Goal: Communication & Community: Answer question/provide support

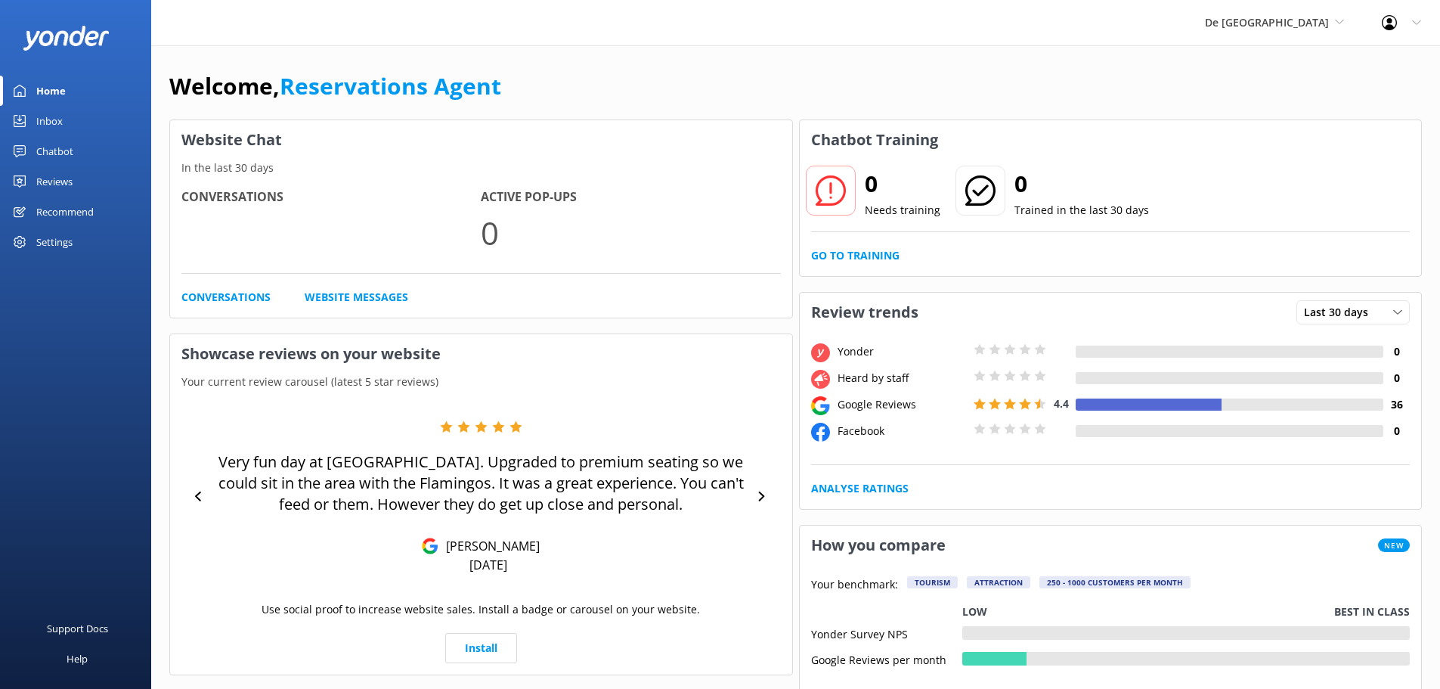
click at [63, 127] on link "Inbox" at bounding box center [75, 121] width 151 height 30
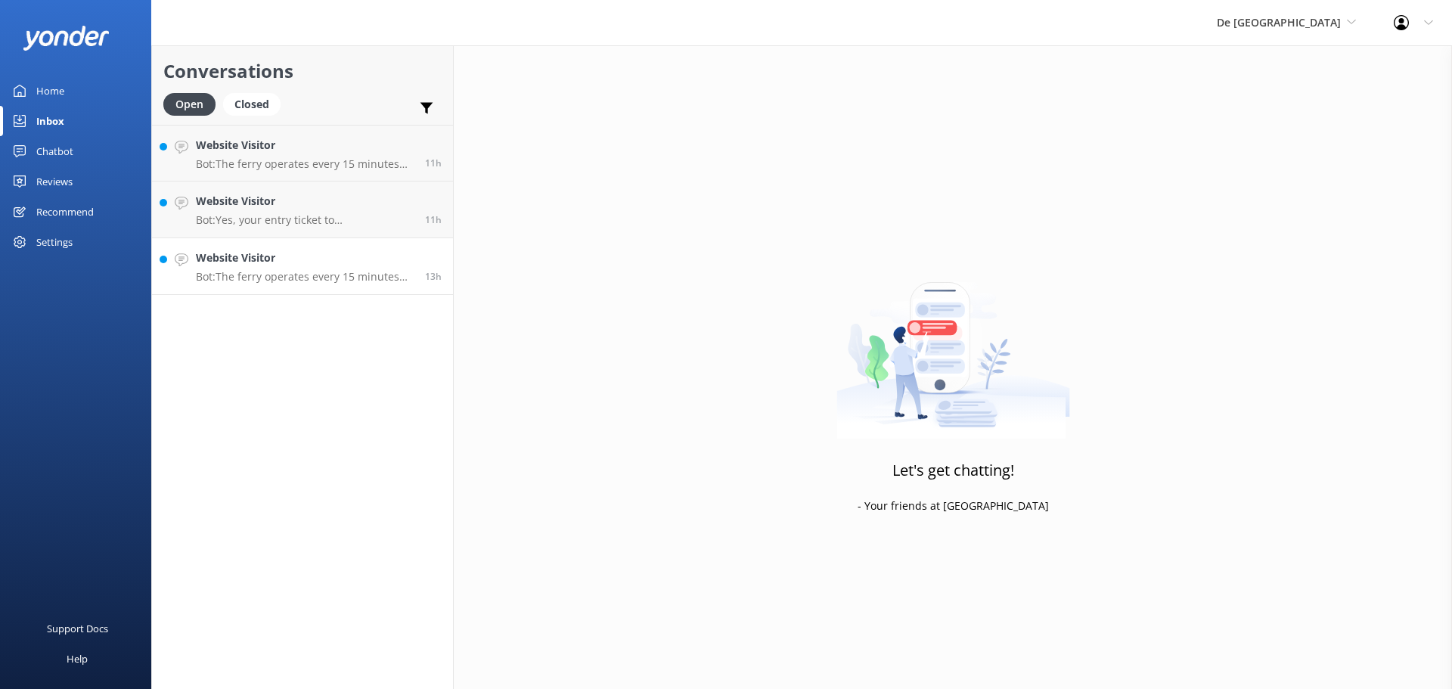
click at [345, 259] on h4 "Website Visitor" at bounding box center [305, 258] width 218 height 17
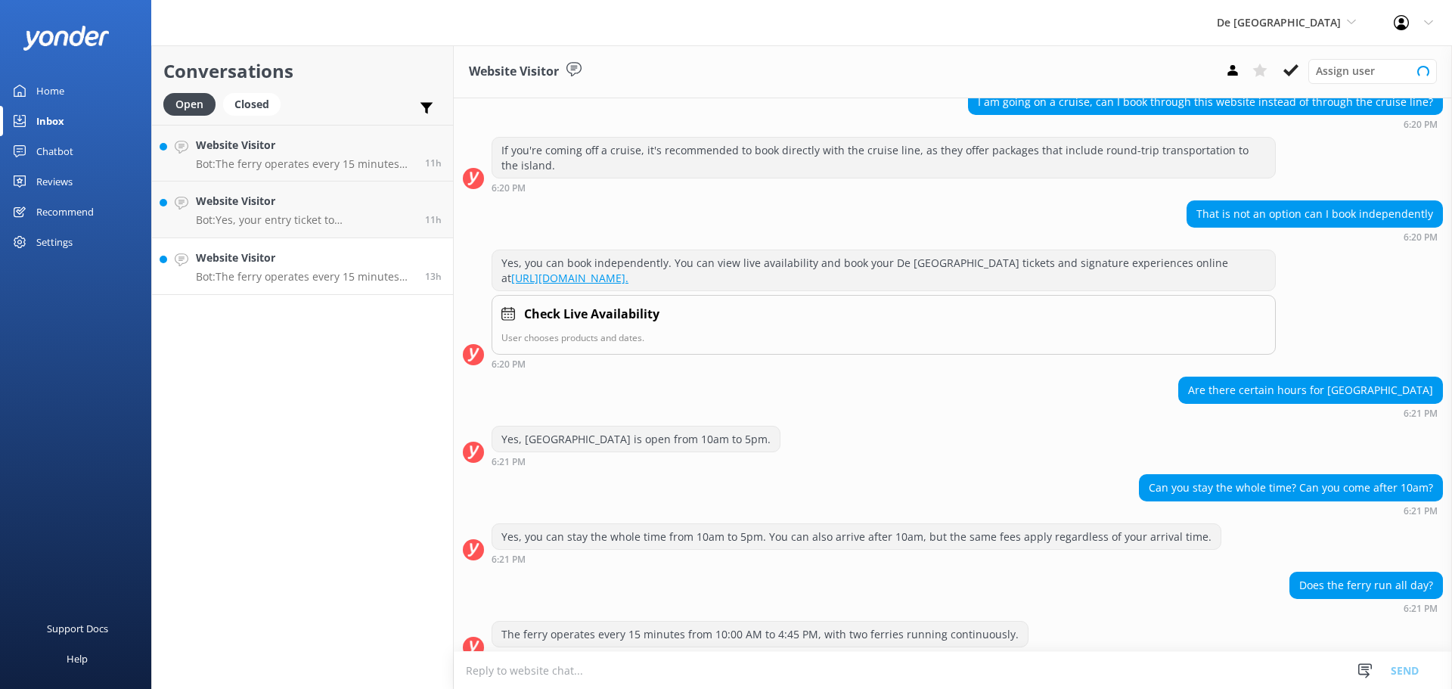
scroll to position [165, 0]
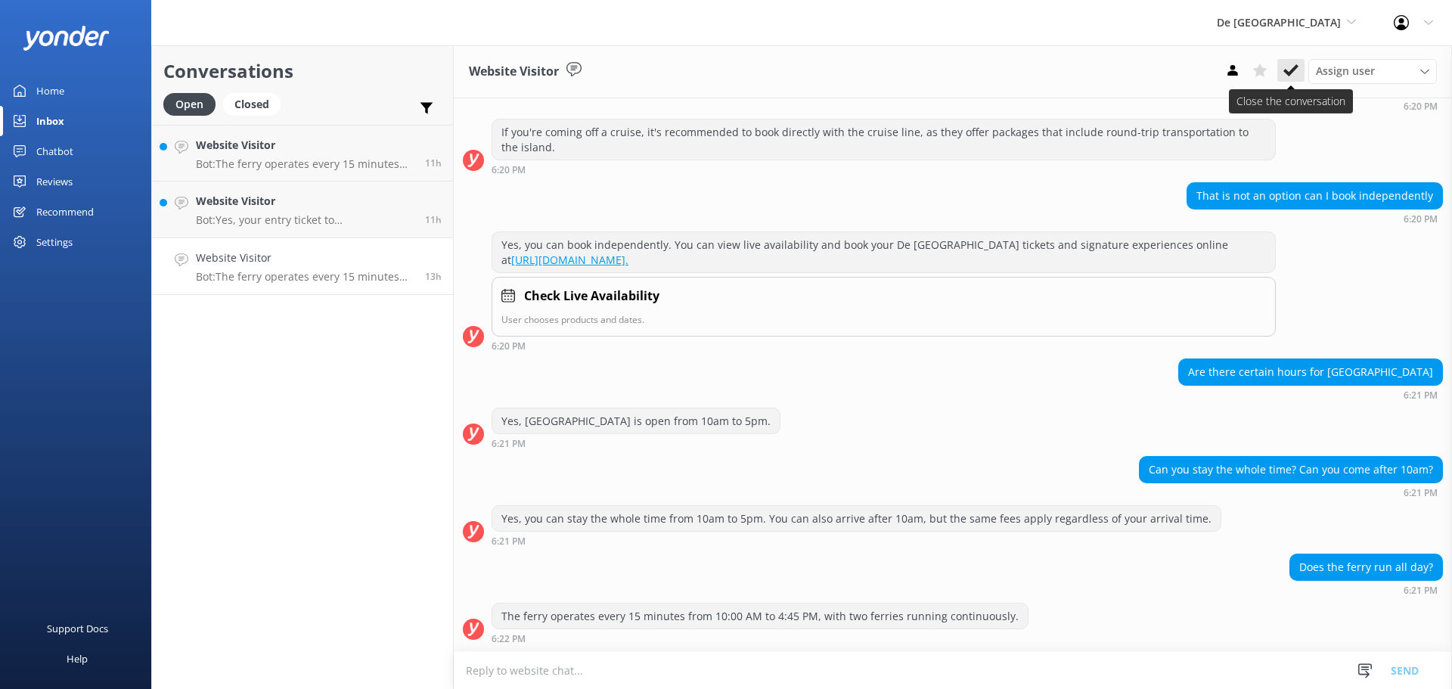
click at [1291, 70] on use at bounding box center [1290, 70] width 15 height 12
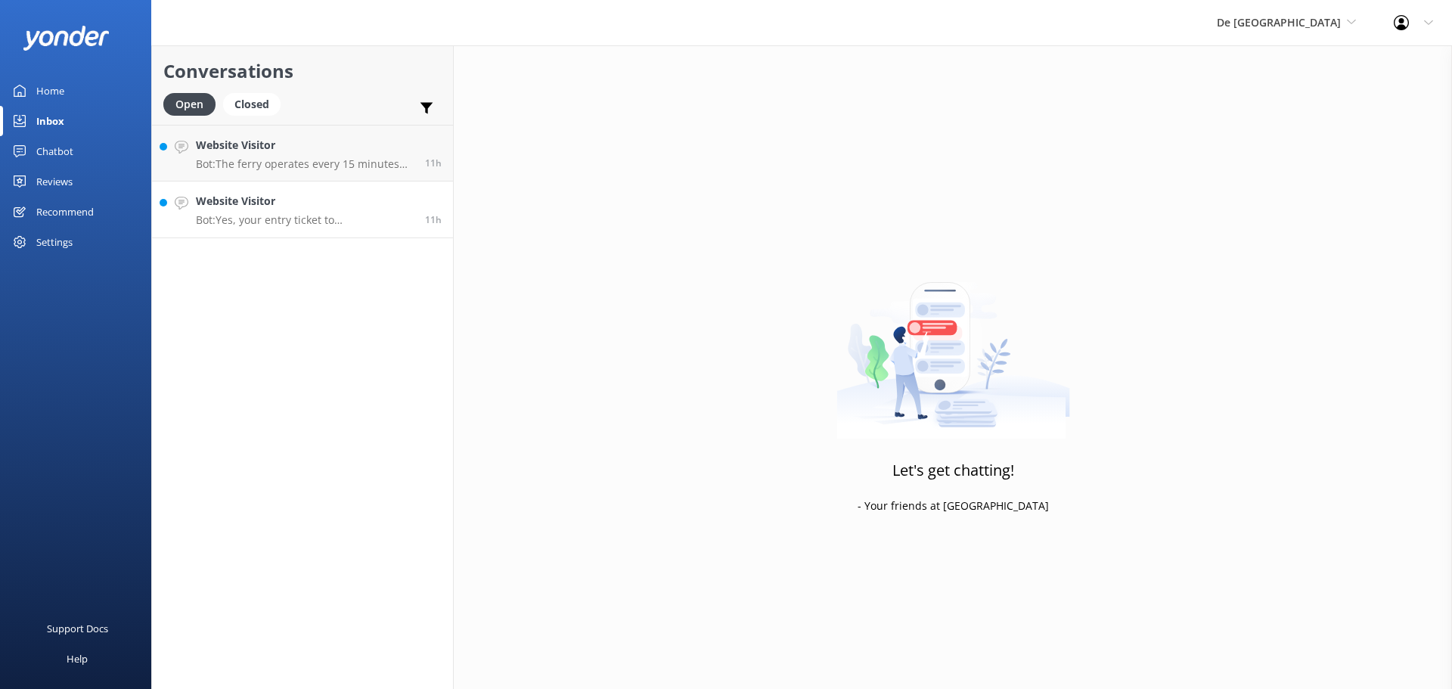
click at [346, 194] on h4 "Website Visitor" at bounding box center [305, 201] width 218 height 17
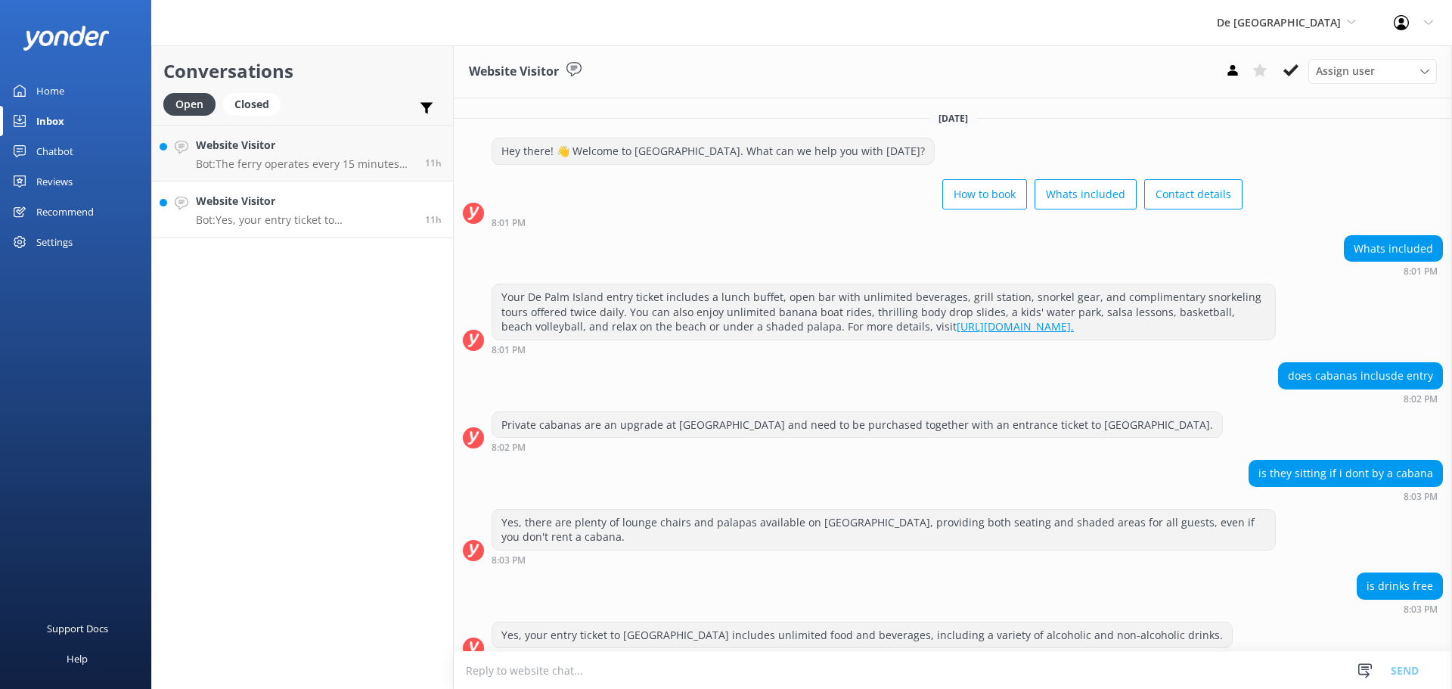
scroll to position [19, 0]
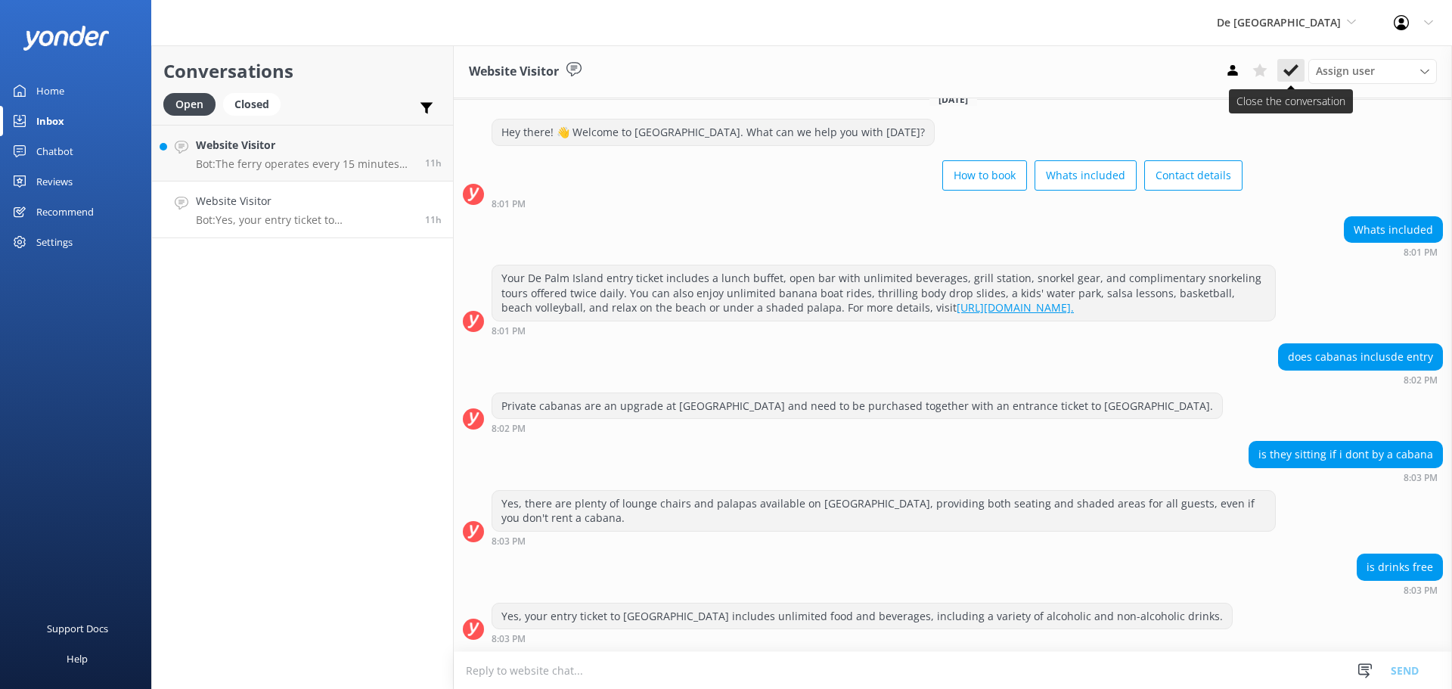
click at [1287, 79] on button at bounding box center [1290, 70] width 27 height 23
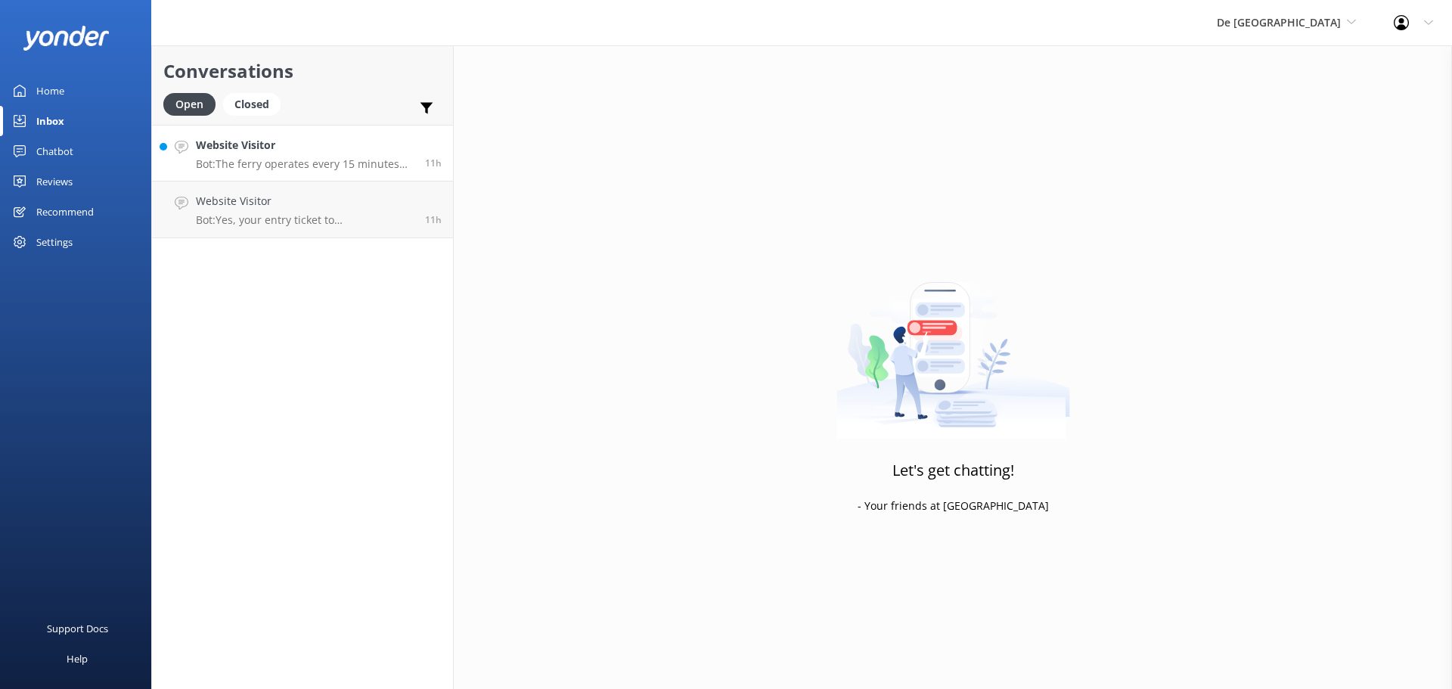
click at [336, 164] on p "Bot: The ferry operates every 15 minutes from 10:00 AM to 4:45 PM, with two fer…" at bounding box center [305, 164] width 218 height 14
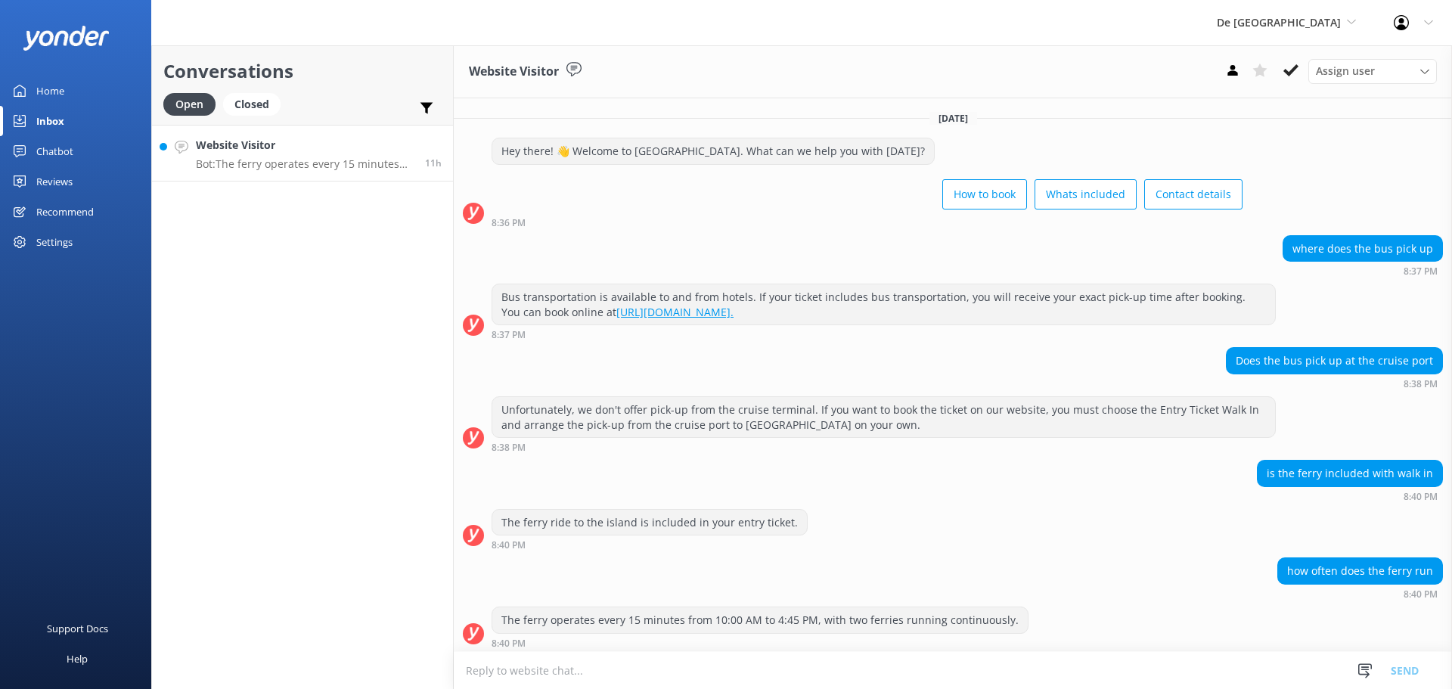
scroll to position [5, 0]
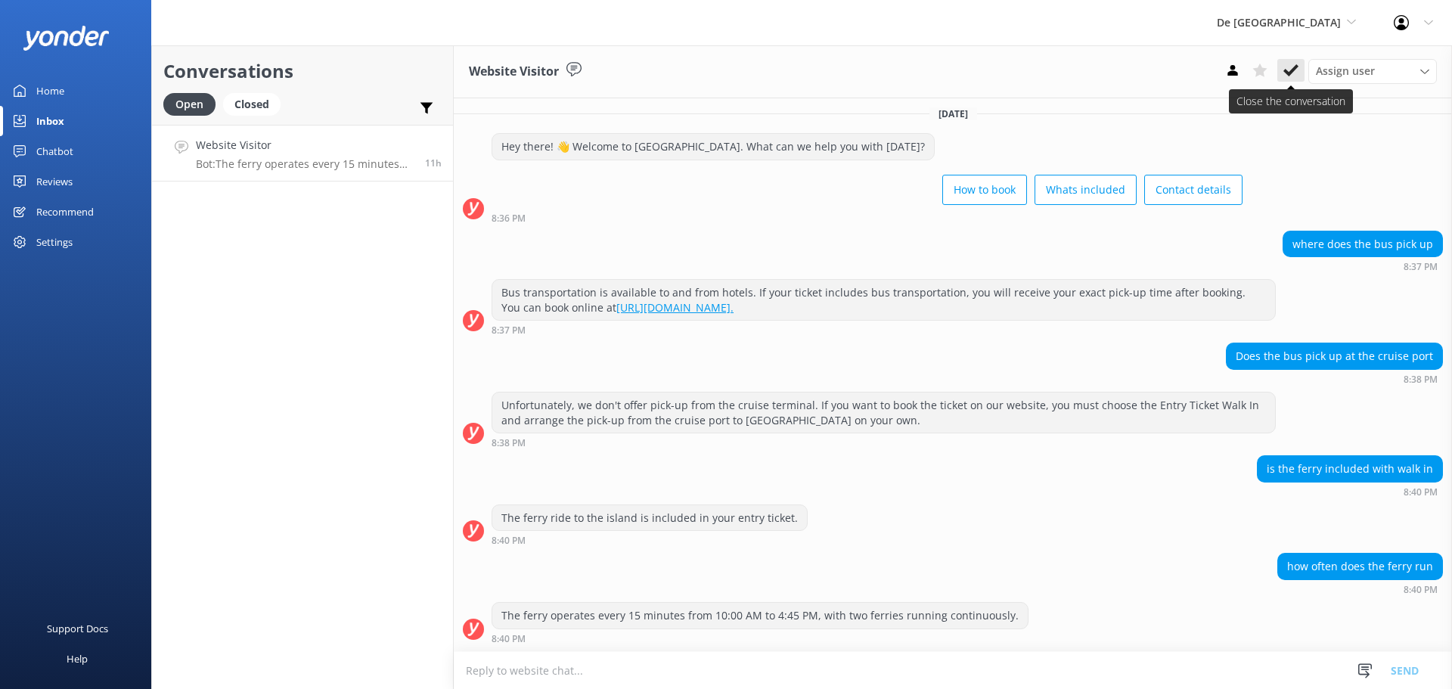
click at [1294, 73] on icon at bounding box center [1290, 70] width 15 height 15
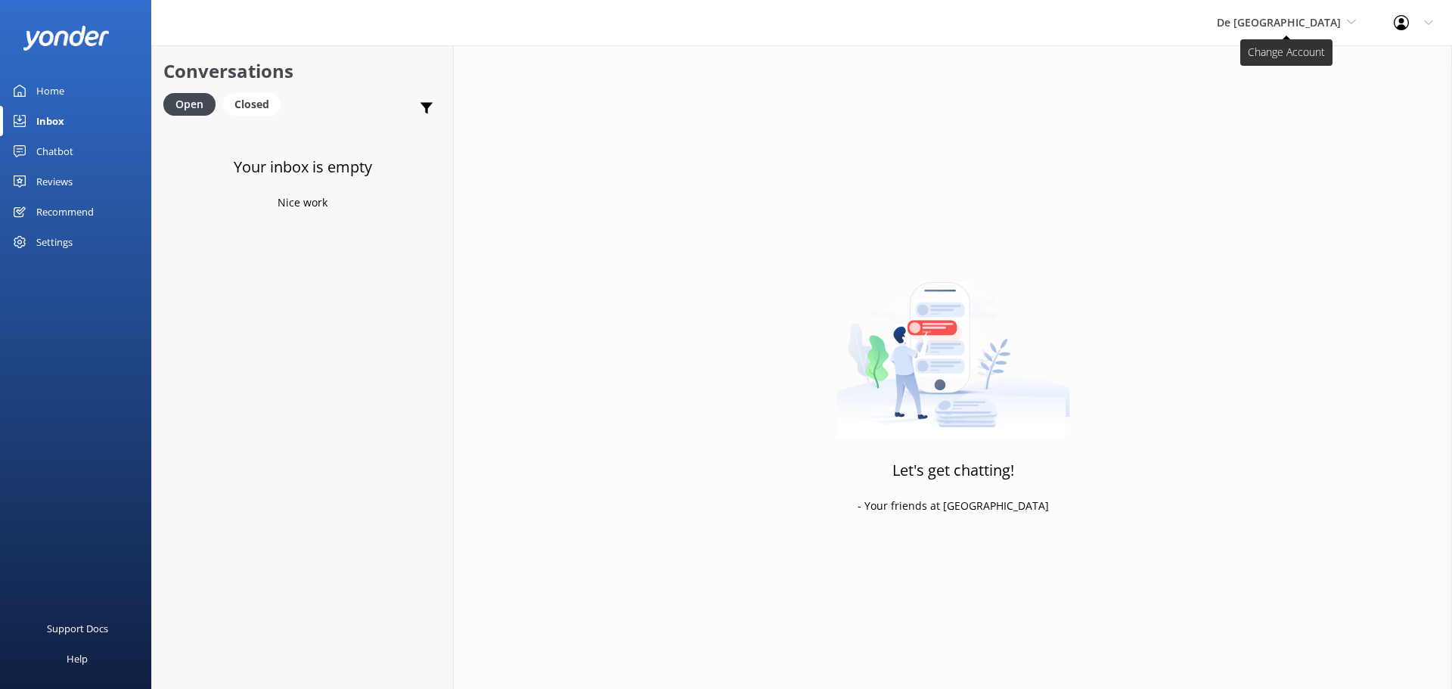
click at [1327, 23] on span "De [GEOGRAPHIC_DATA]" at bounding box center [1279, 22] width 124 height 14
click at [1291, 95] on link "Aruba's Activities Expert" at bounding box center [1273, 100] width 151 height 36
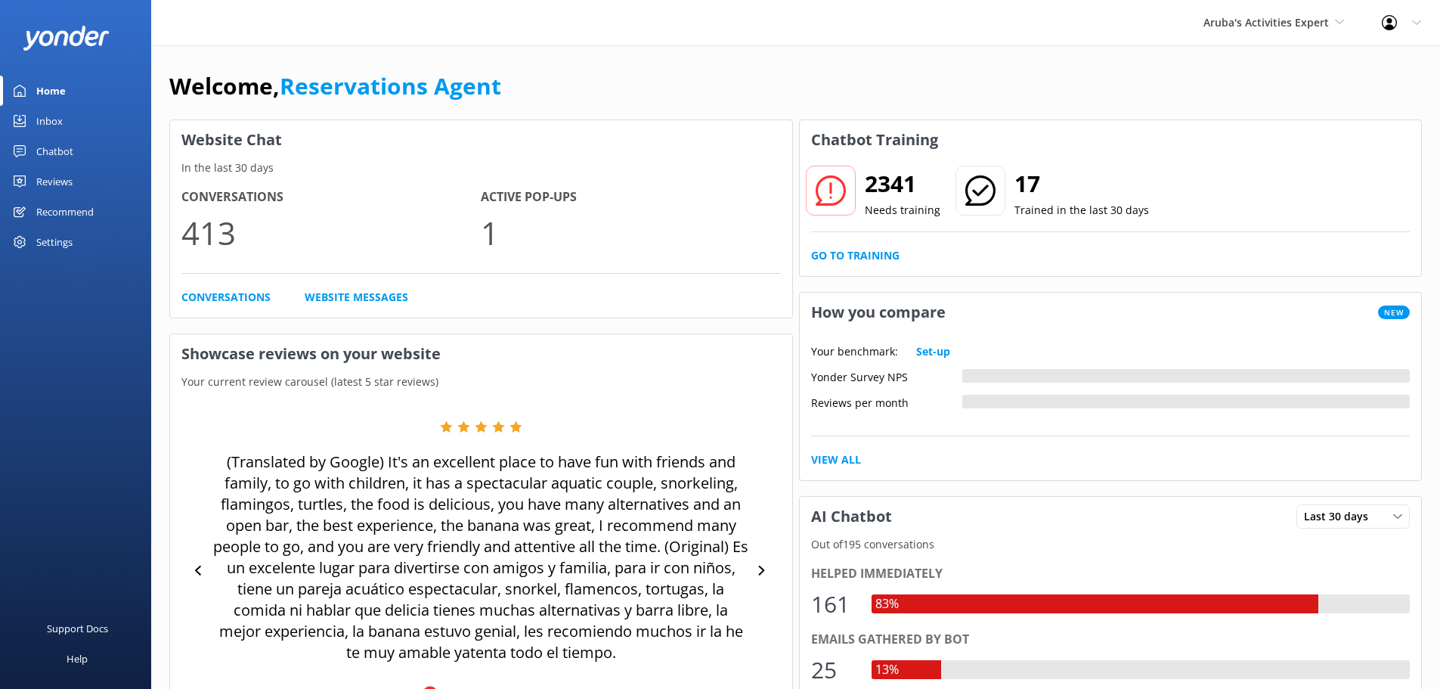
click at [77, 122] on link "Inbox" at bounding box center [75, 121] width 151 height 30
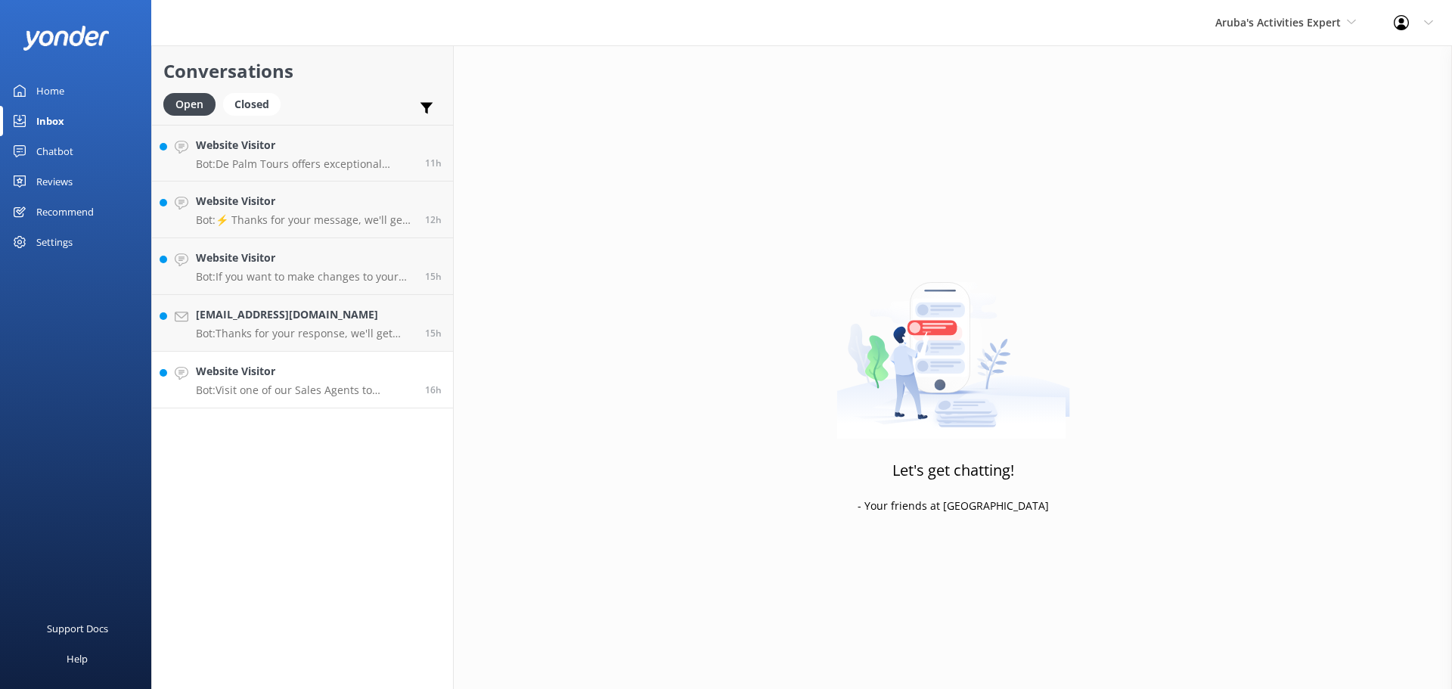
click at [345, 374] on h4 "Website Visitor" at bounding box center [305, 371] width 218 height 17
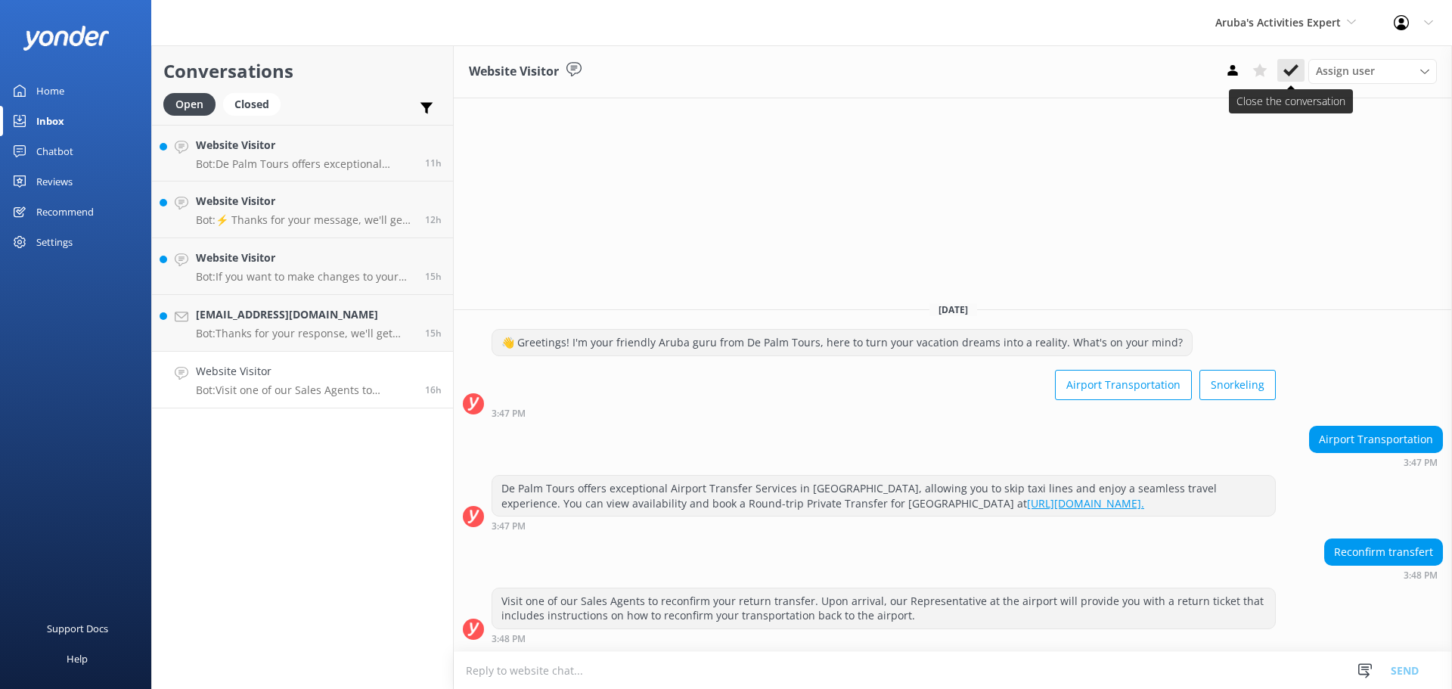
click at [1288, 73] on use at bounding box center [1290, 70] width 15 height 12
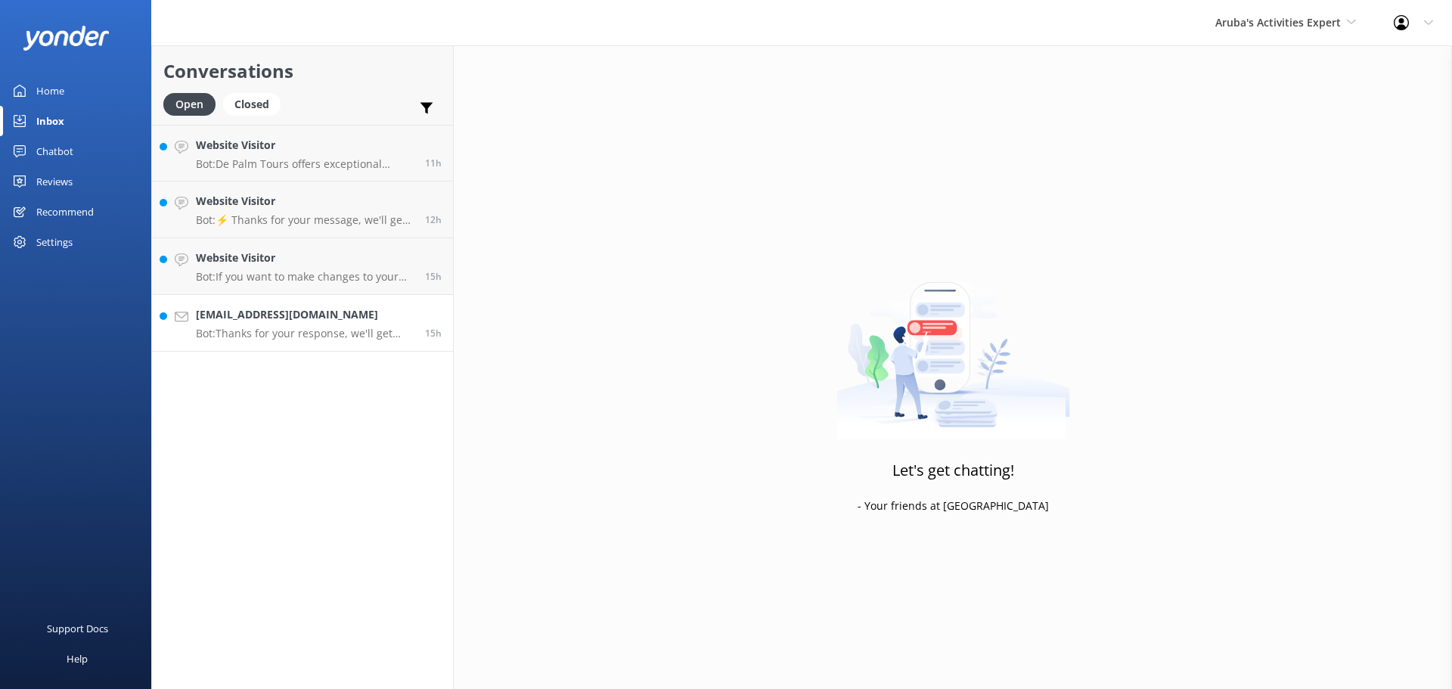
click at [321, 327] on p "Bot: Thanks for your response, we'll get back to you as soon as we can during o…" at bounding box center [305, 334] width 218 height 14
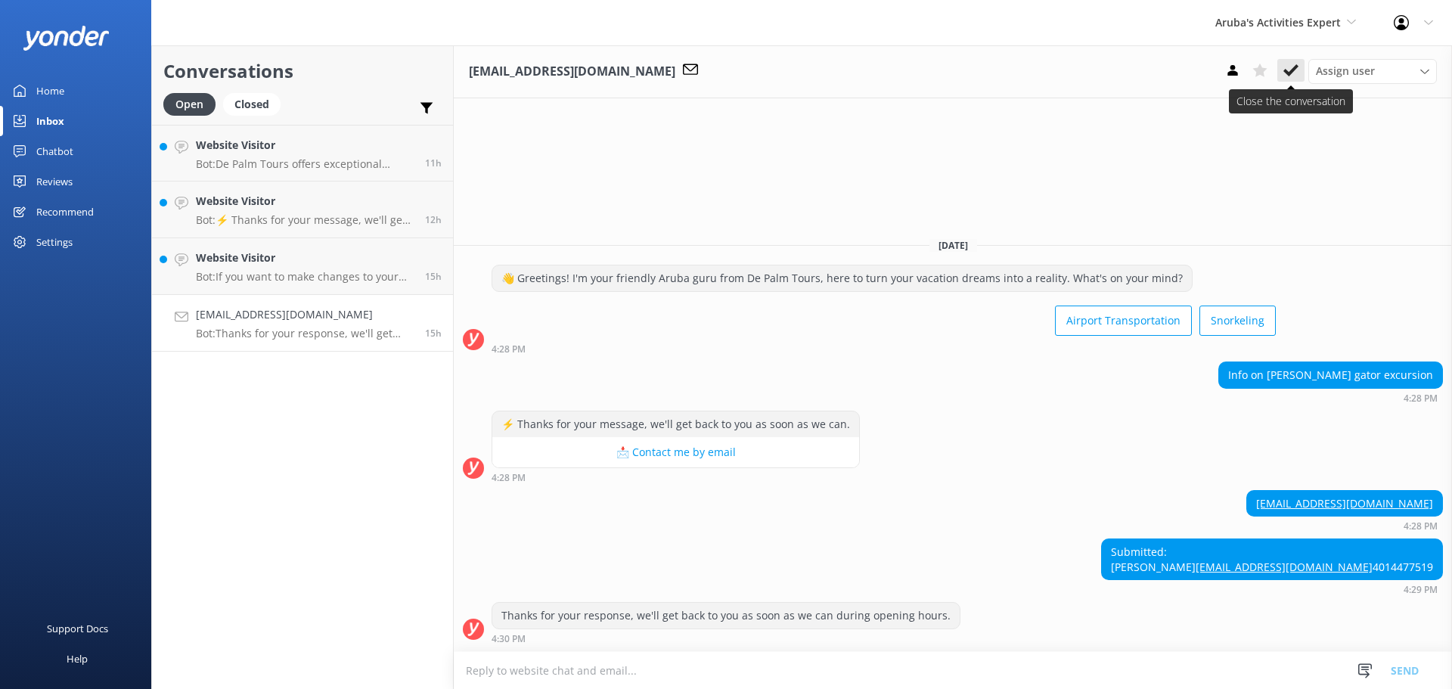
click at [1286, 72] on use at bounding box center [1290, 70] width 15 height 12
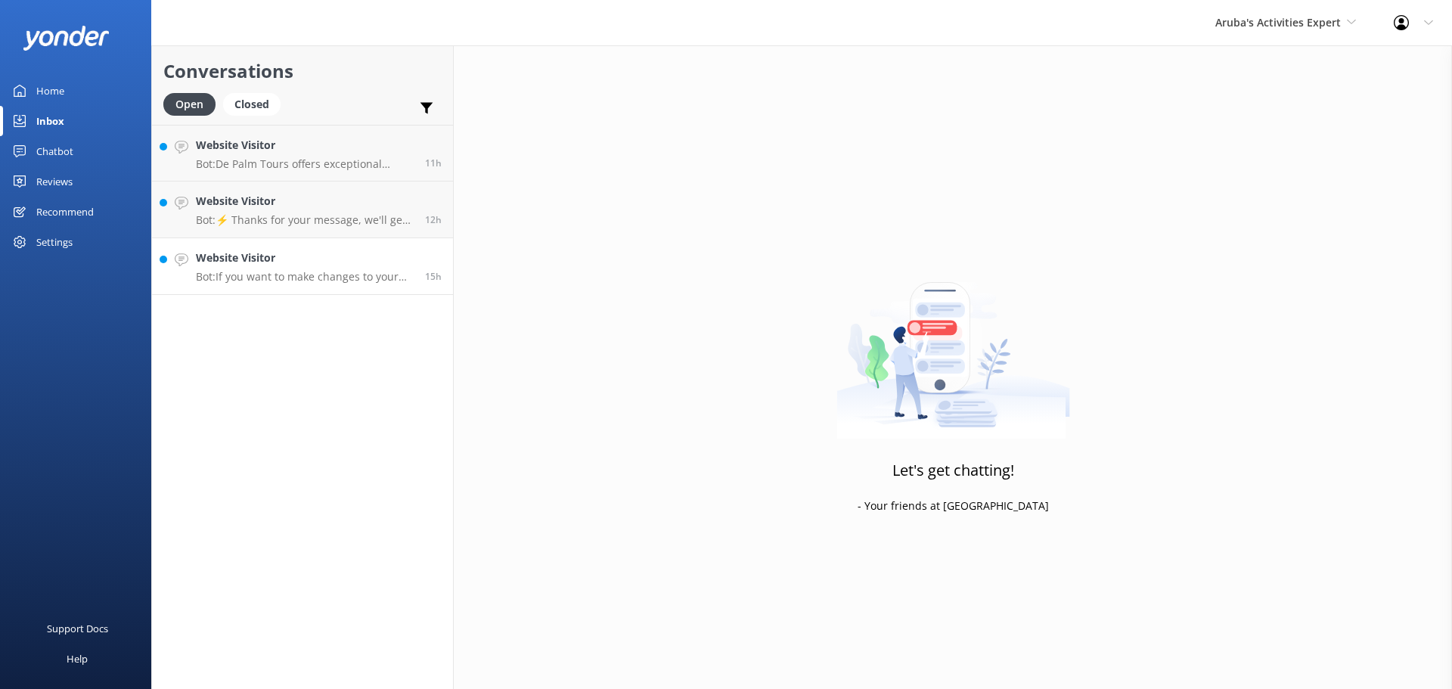
click at [309, 276] on p "Bot: If you want to make changes to your booking, such as being picked up from …" at bounding box center [305, 277] width 218 height 14
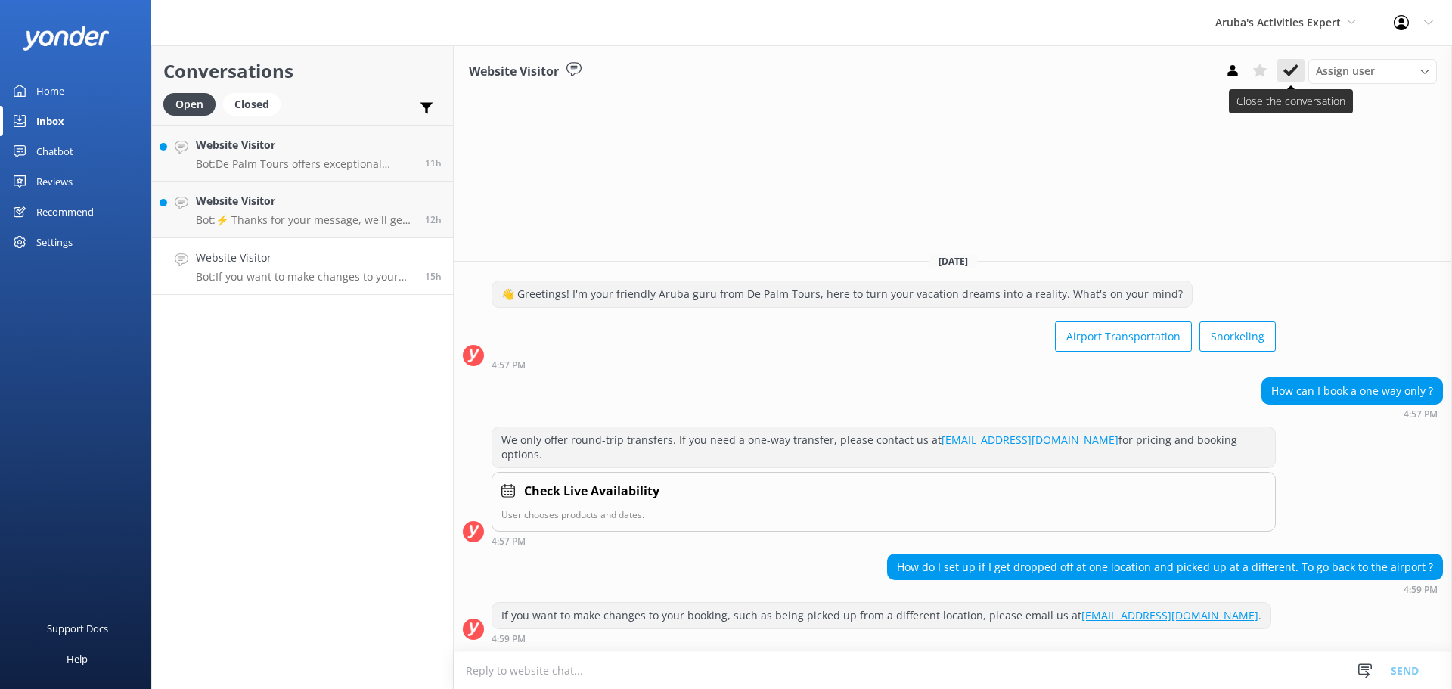
click at [1296, 70] on icon at bounding box center [1290, 70] width 15 height 15
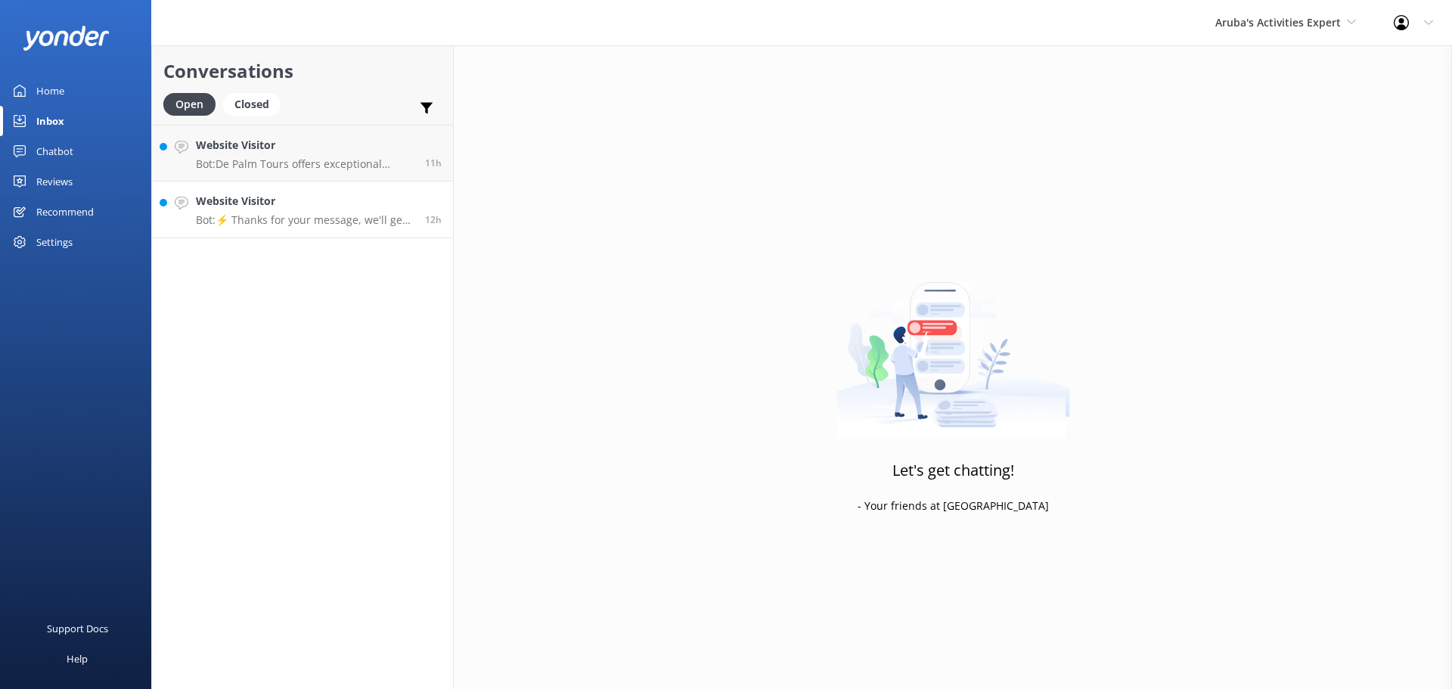
click at [294, 223] on p "Bot: ⚡ Thanks for your message, we'll get back to you as soon as we can." at bounding box center [305, 220] width 218 height 14
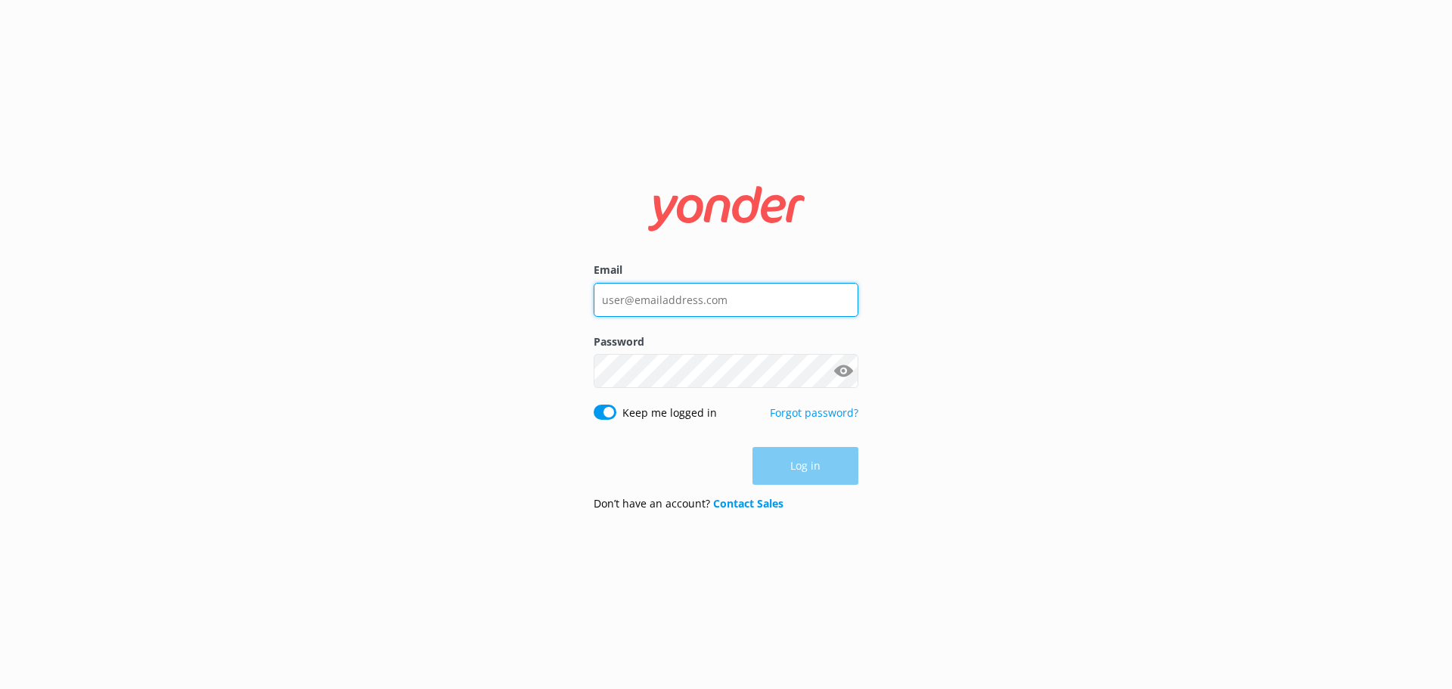
type input "[EMAIL_ADDRESS][DOMAIN_NAME]"
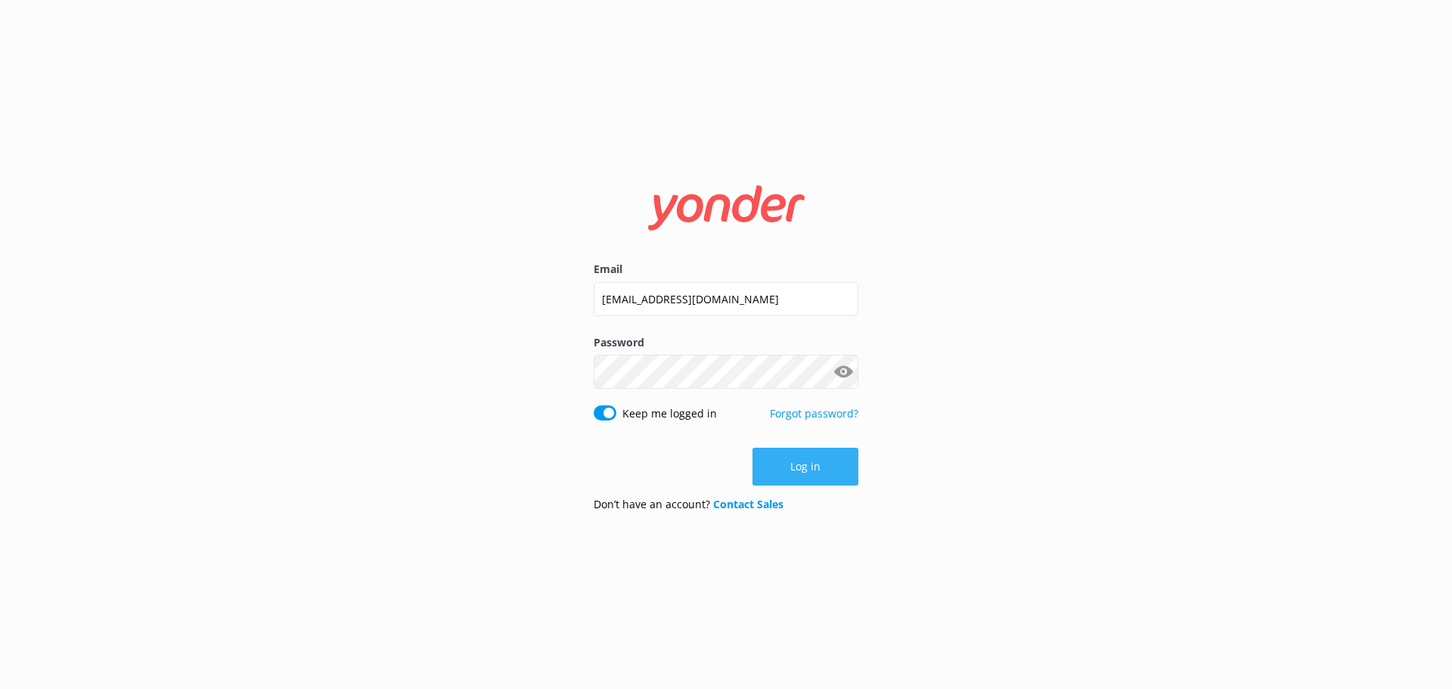
click at [834, 468] on button "Log in" at bounding box center [805, 467] width 106 height 38
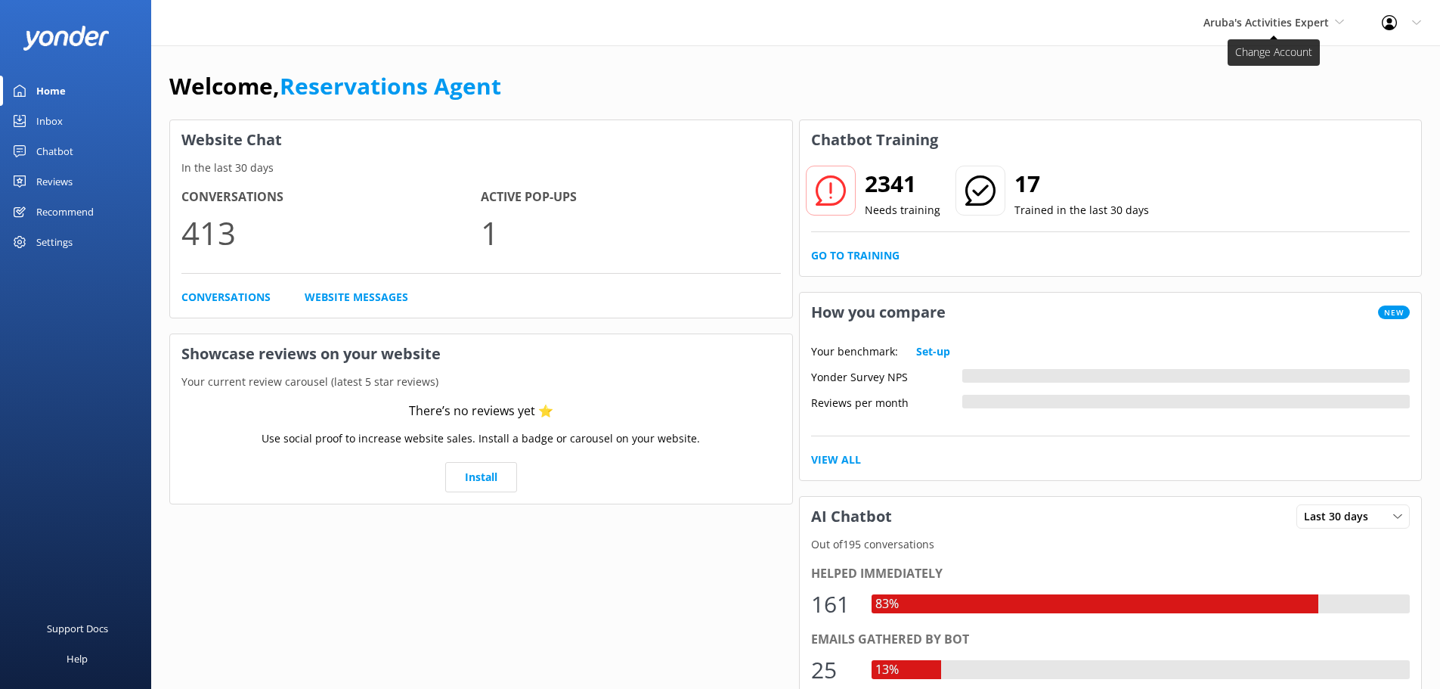
click at [1286, 20] on span "Aruba's Activities Expert" at bounding box center [1267, 22] width 126 height 14
click at [85, 125] on link "Inbox" at bounding box center [75, 121] width 151 height 30
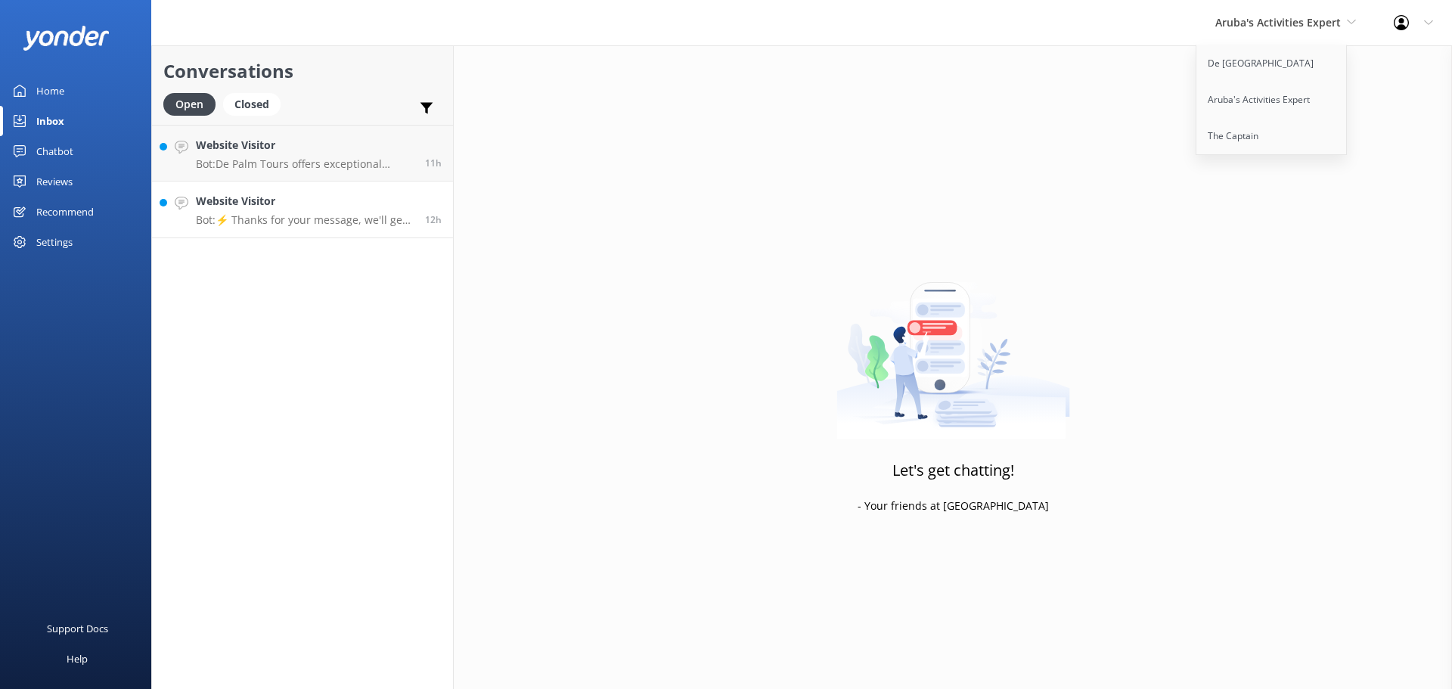
click at [295, 190] on link "Website Visitor Bot: ⚡ Thanks for your message, we'll get back to you as soon a…" at bounding box center [302, 209] width 301 height 57
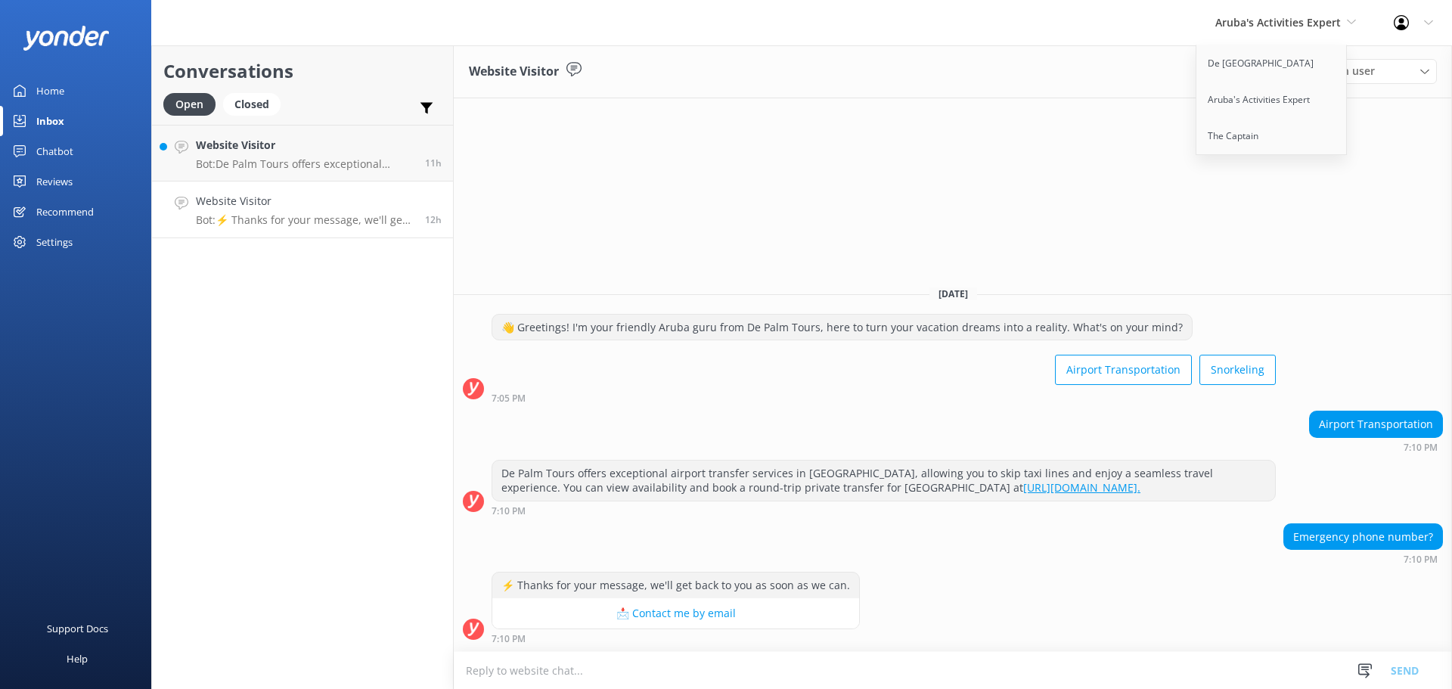
click at [661, 172] on div "Website Visitor Assign user [PERSON_NAME] [PERSON_NAME] [PERSON_NAME] [PERSON_N…" at bounding box center [953, 366] width 998 height 643
click at [1409, 132] on div "Website Visitor Assign user [PERSON_NAME] [PERSON_NAME] [PERSON_NAME] [PERSON_N…" at bounding box center [953, 366] width 998 height 643
click at [1295, 73] on link "De [GEOGRAPHIC_DATA]" at bounding box center [1271, 63] width 151 height 36
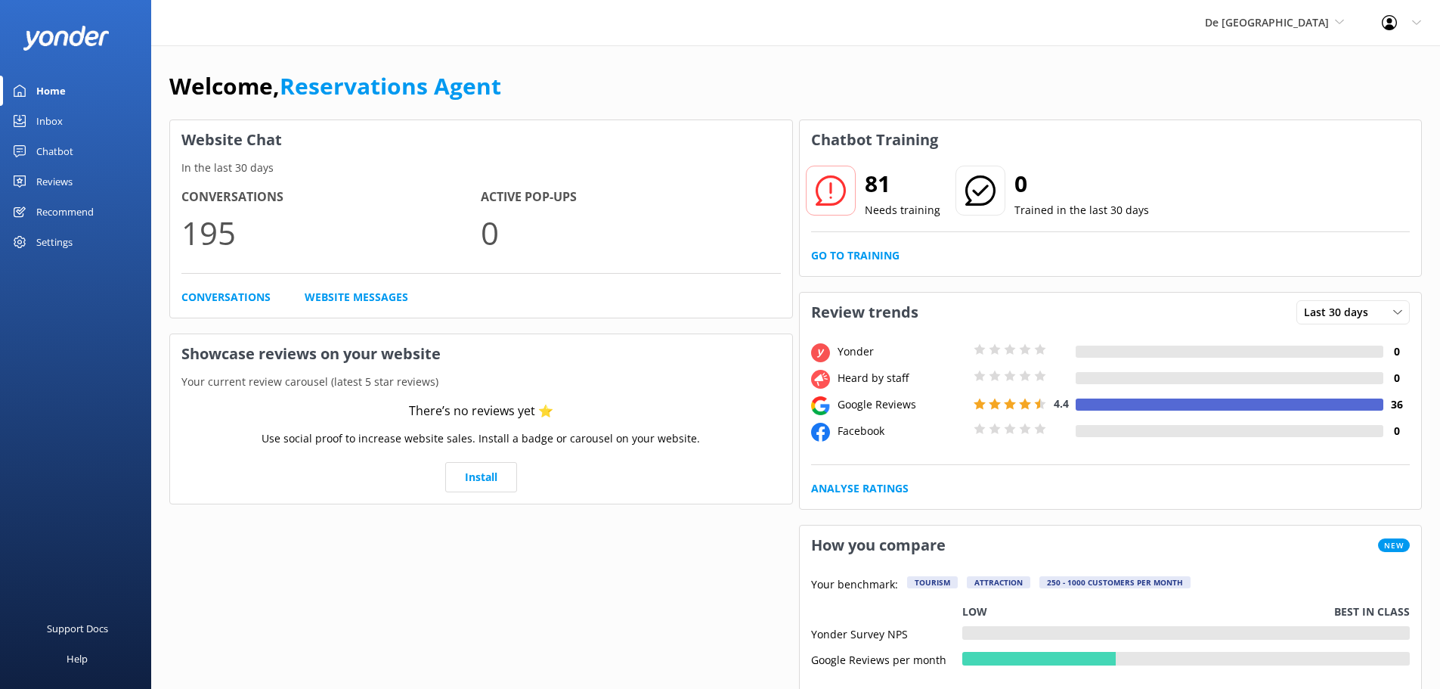
click at [60, 116] on div "Inbox" at bounding box center [49, 121] width 26 height 30
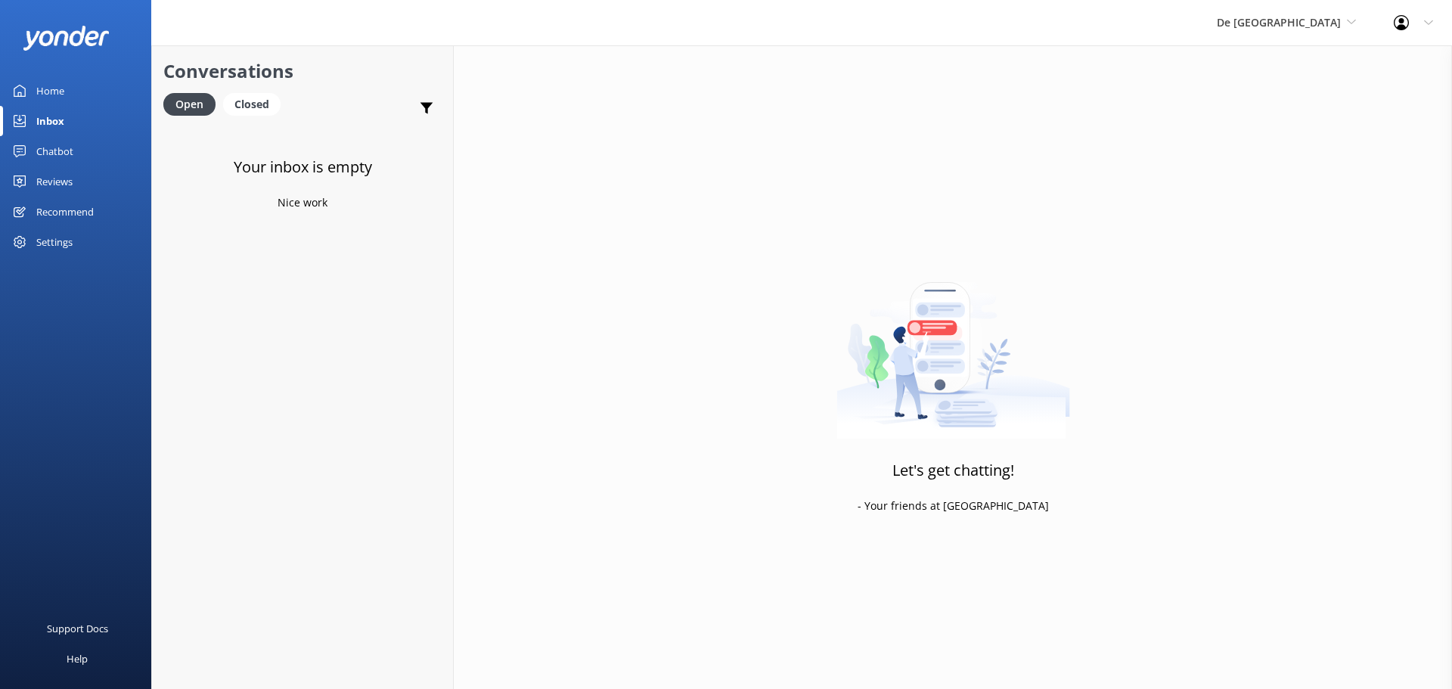
click at [1297, 13] on div "De [GEOGRAPHIC_DATA] [GEOGRAPHIC_DATA] [GEOGRAPHIC_DATA]'s Activities Expert Th…" at bounding box center [1286, 22] width 177 height 45
click at [1301, 98] on link "Aruba's Activities Expert" at bounding box center [1273, 100] width 151 height 36
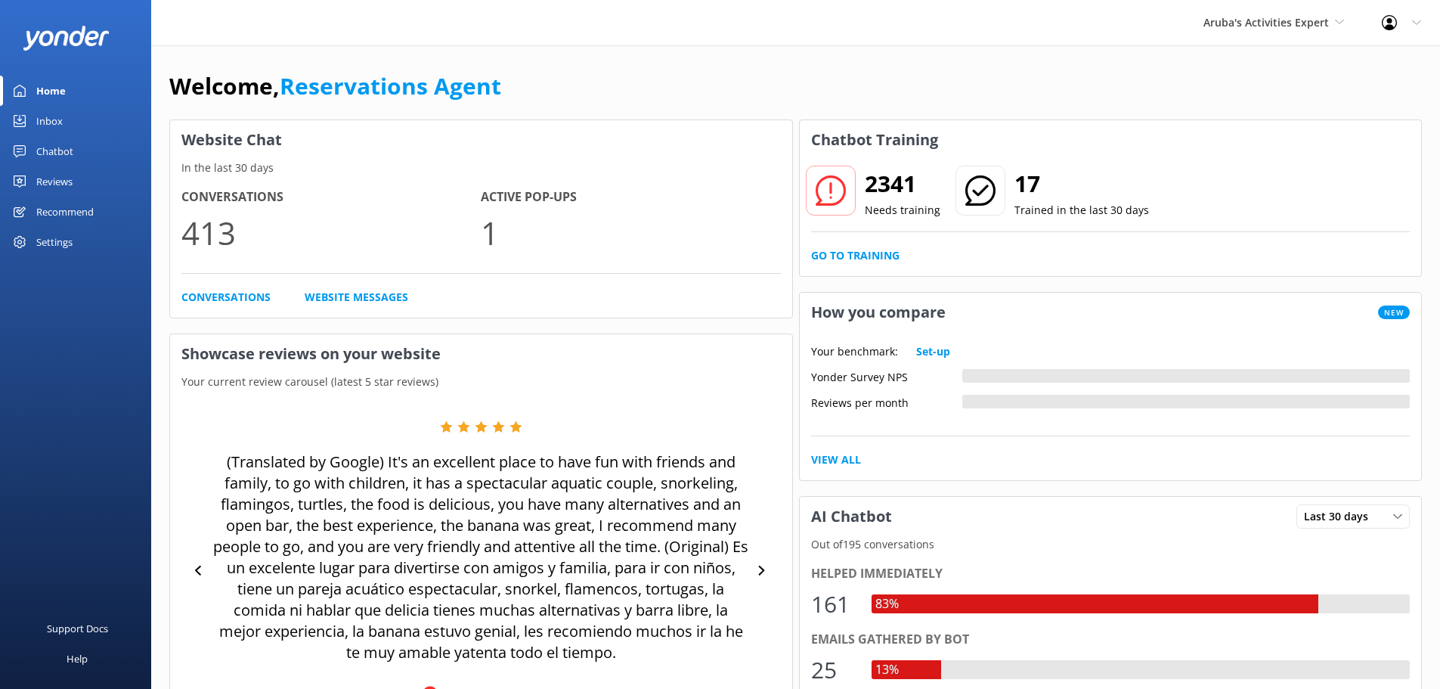
click at [67, 130] on link "Inbox" at bounding box center [75, 121] width 151 height 30
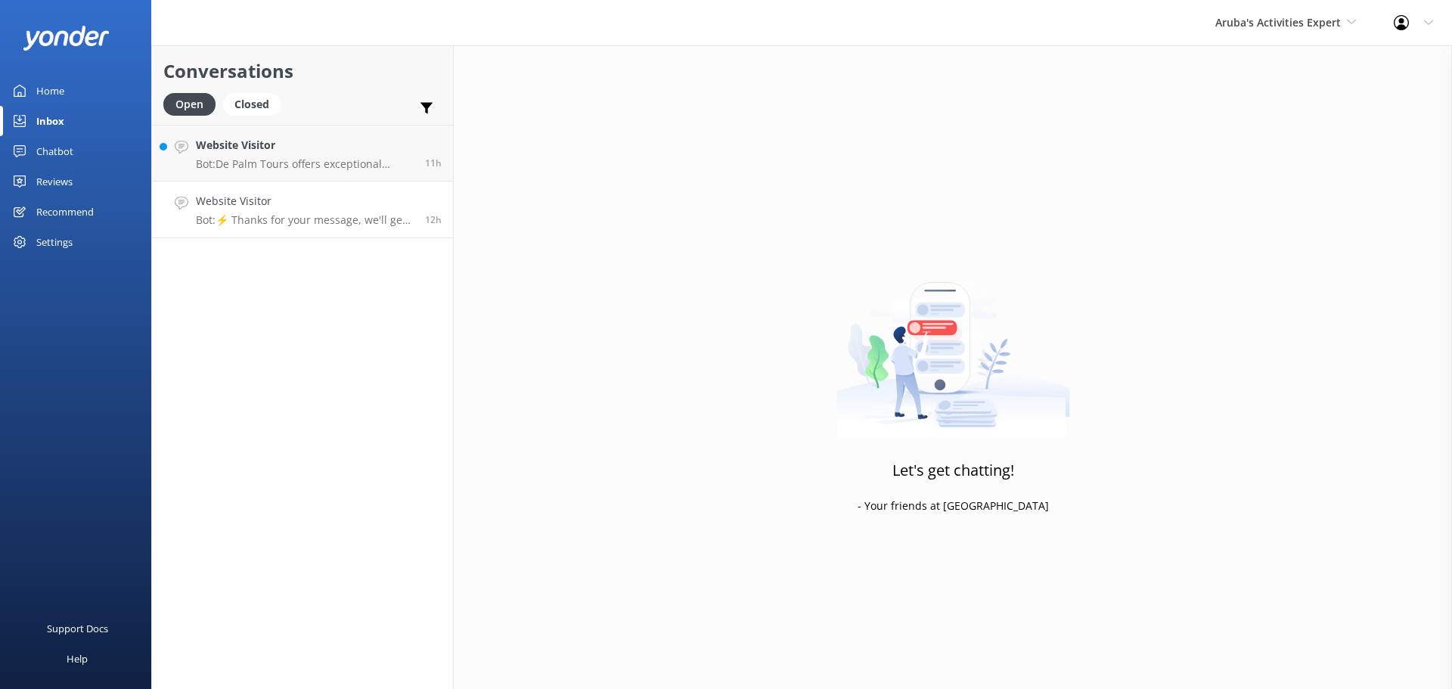
click at [336, 235] on link "Website Visitor Bot: ⚡ Thanks for your message, we'll get back to you as soon a…" at bounding box center [302, 209] width 301 height 57
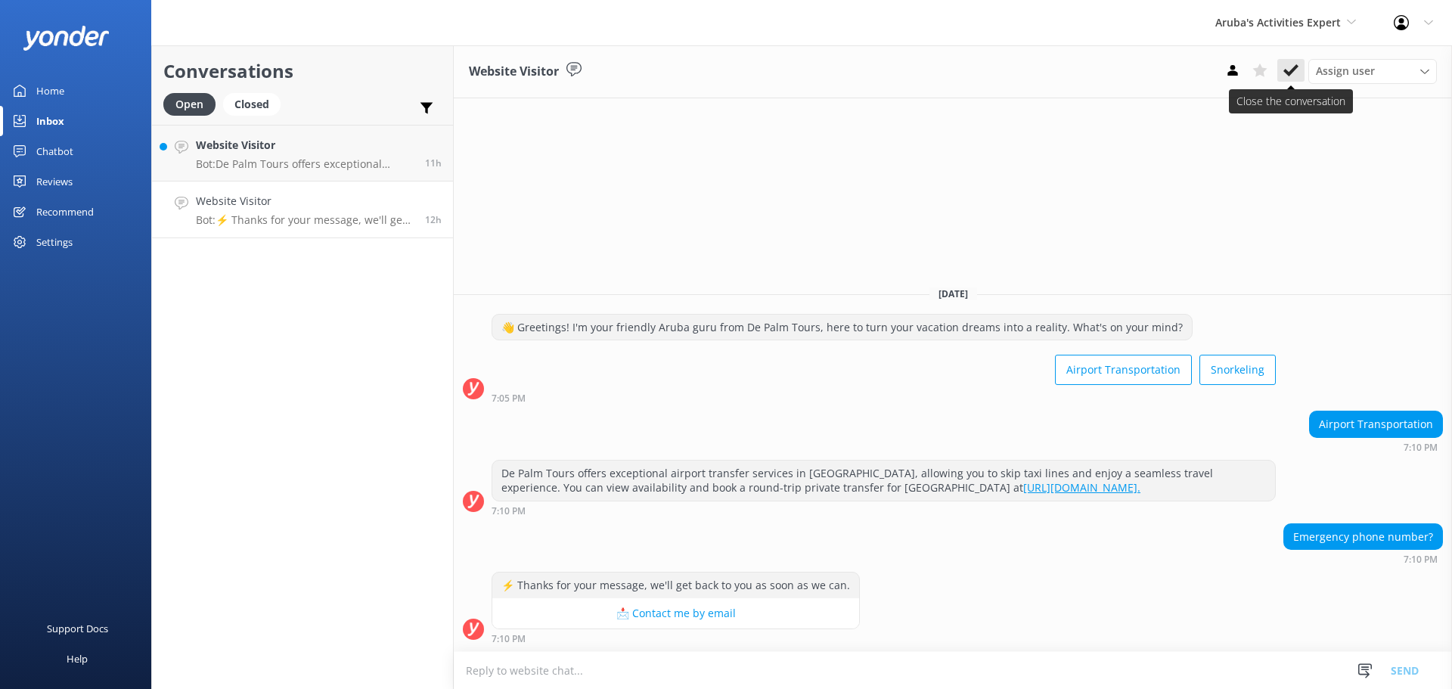
click at [1280, 73] on button at bounding box center [1290, 70] width 27 height 23
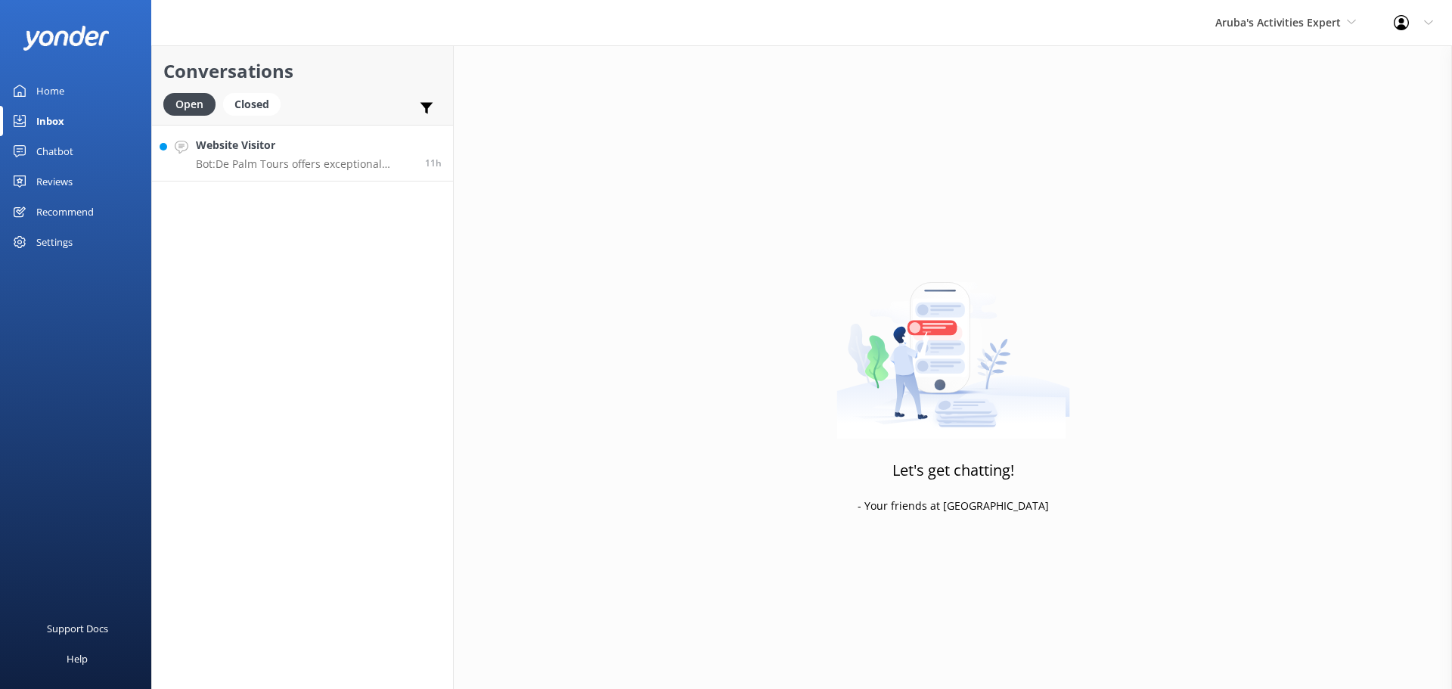
click at [279, 144] on h4 "Website Visitor" at bounding box center [305, 145] width 218 height 17
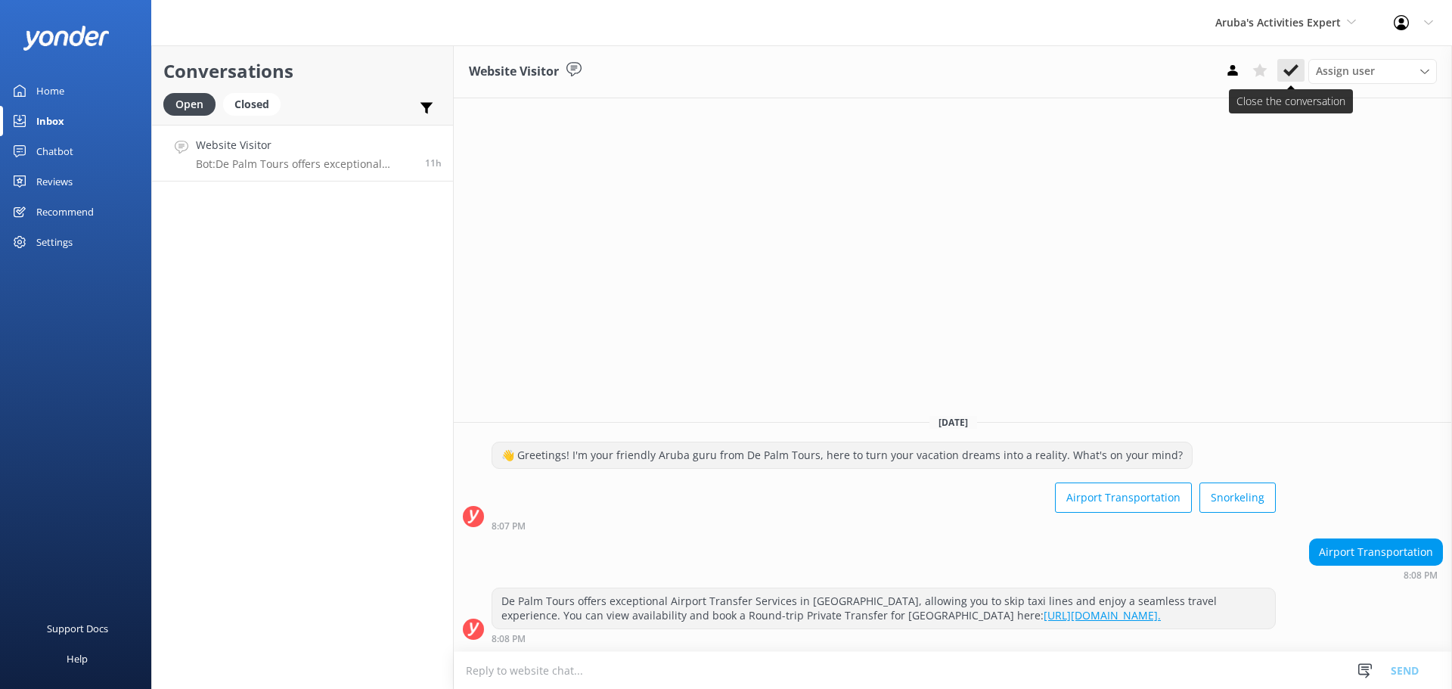
click at [1288, 67] on icon at bounding box center [1290, 70] width 15 height 15
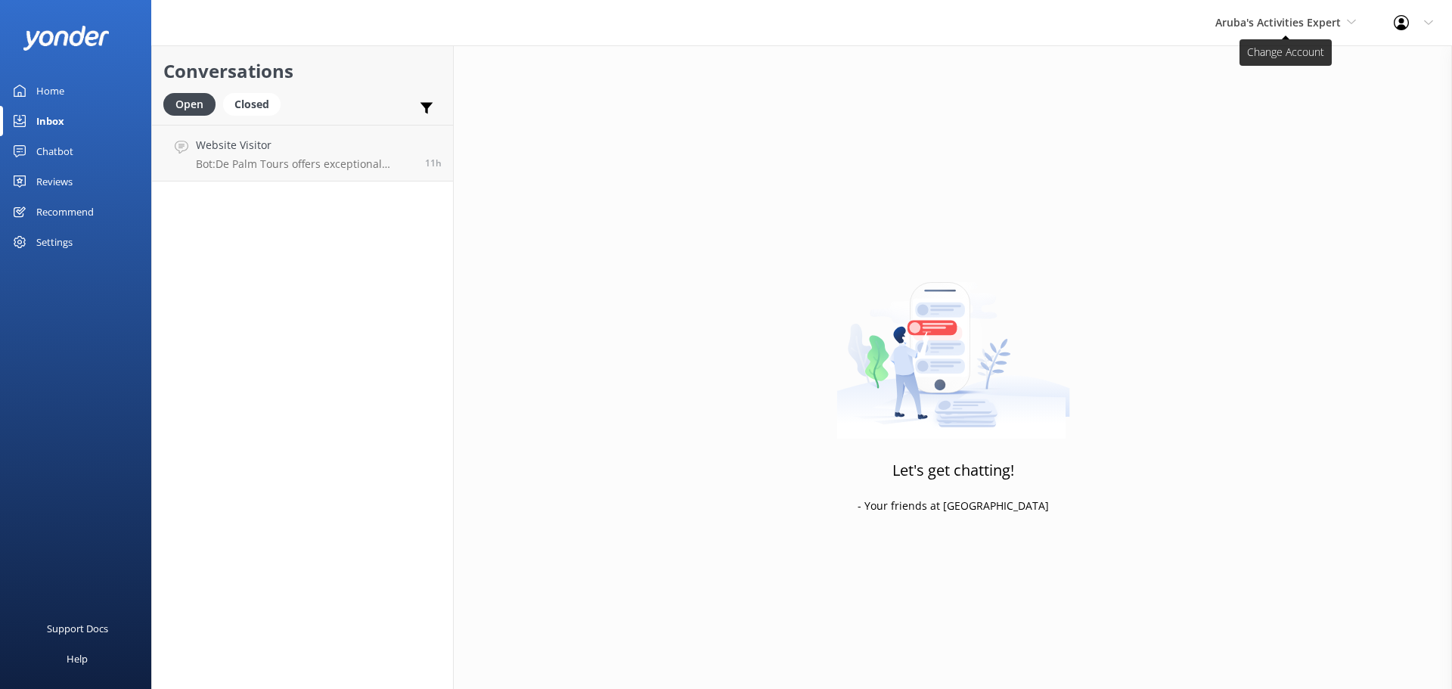
click at [1263, 27] on span "Aruba's Activities Expert" at bounding box center [1278, 22] width 126 height 14
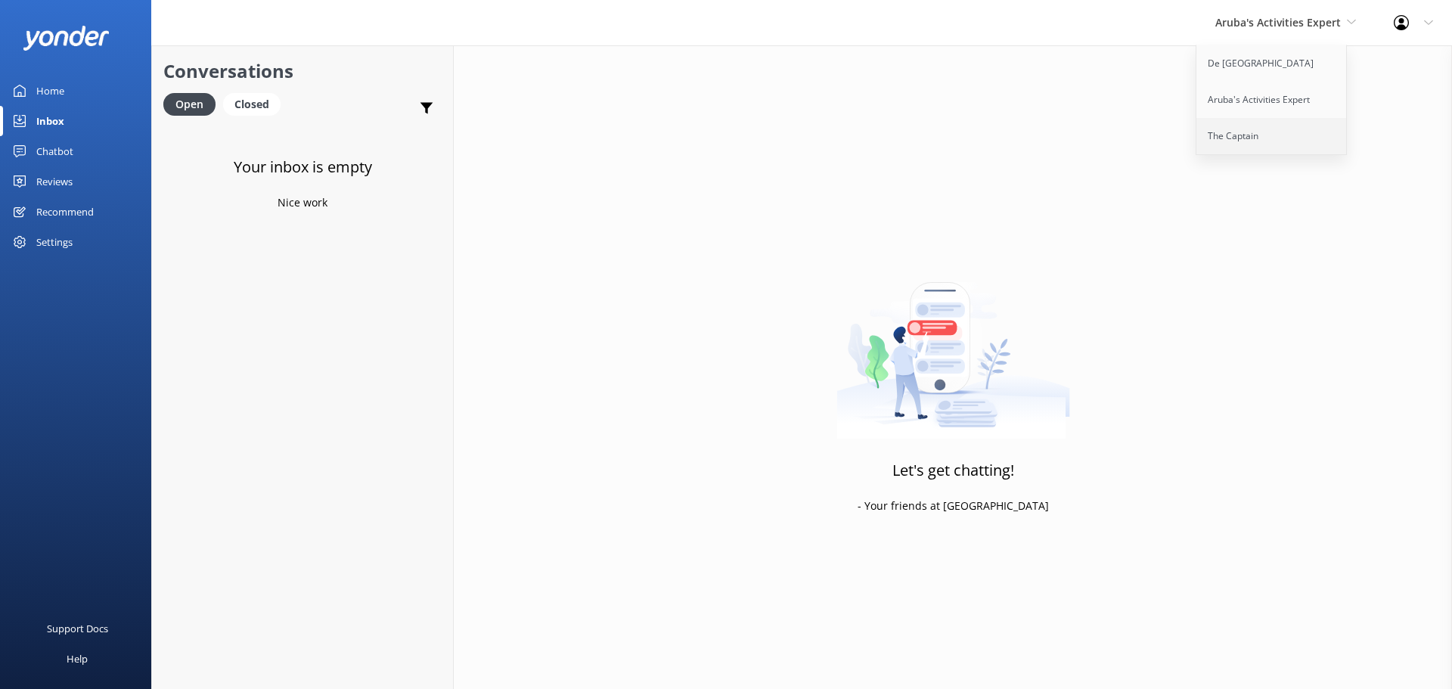
click at [1217, 127] on link "The Captain" at bounding box center [1271, 136] width 151 height 36
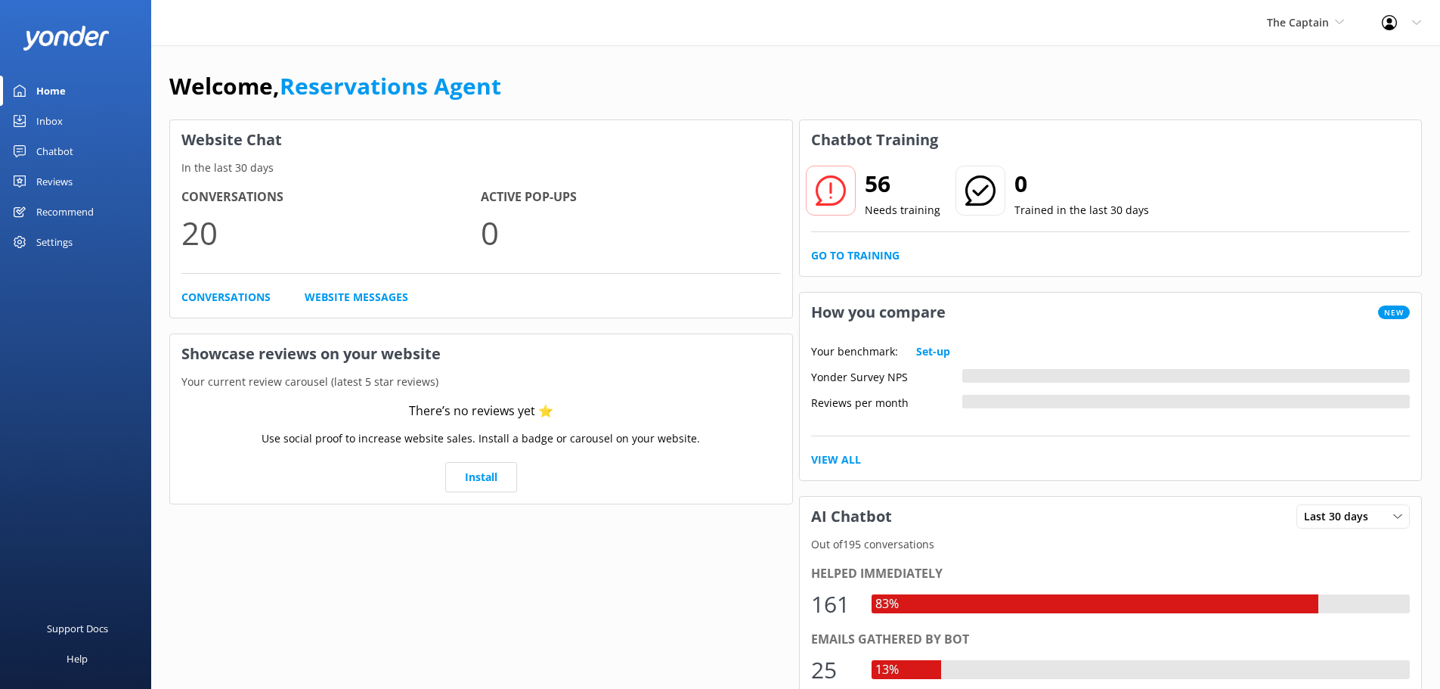
click at [54, 126] on div "Inbox" at bounding box center [49, 121] width 26 height 30
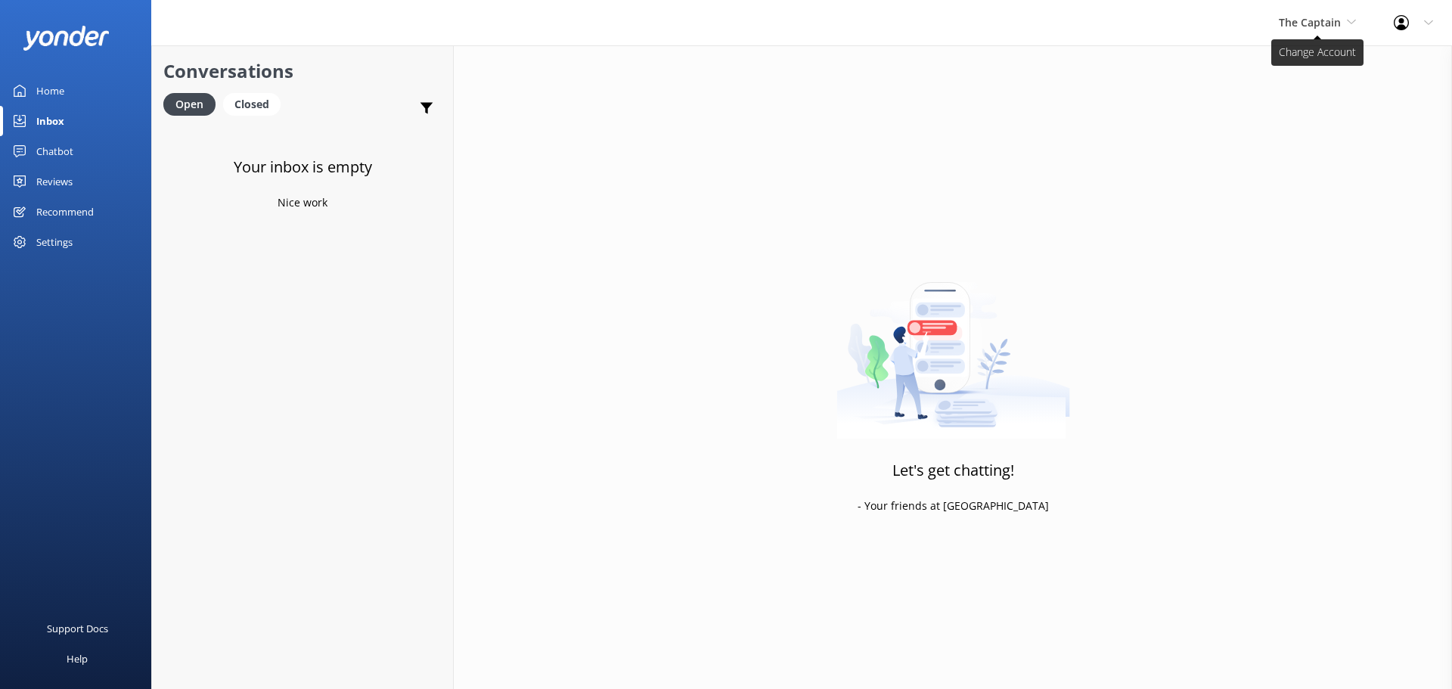
click at [1319, 23] on span "The Captain" at bounding box center [1310, 22] width 62 height 14
click at [1307, 120] on link "The Captain" at bounding box center [1335, 136] width 151 height 36
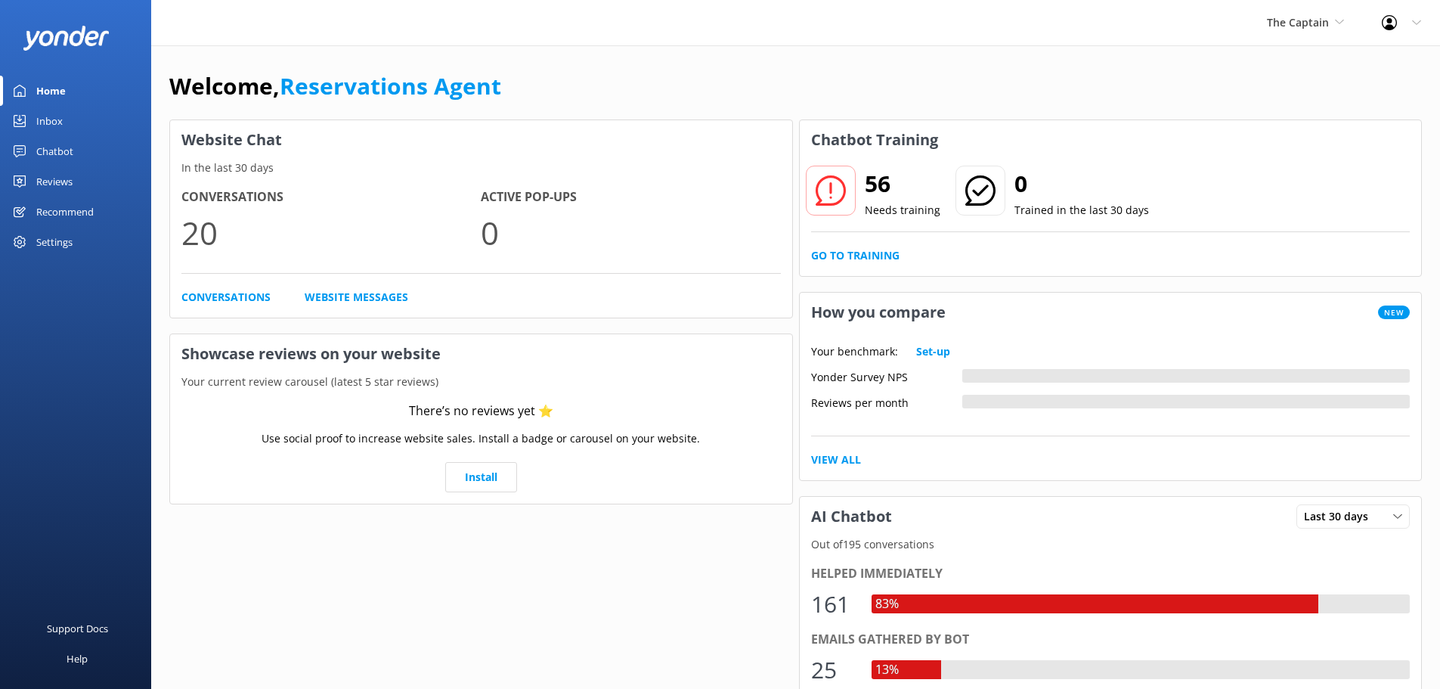
click at [46, 125] on div "Inbox" at bounding box center [49, 121] width 26 height 30
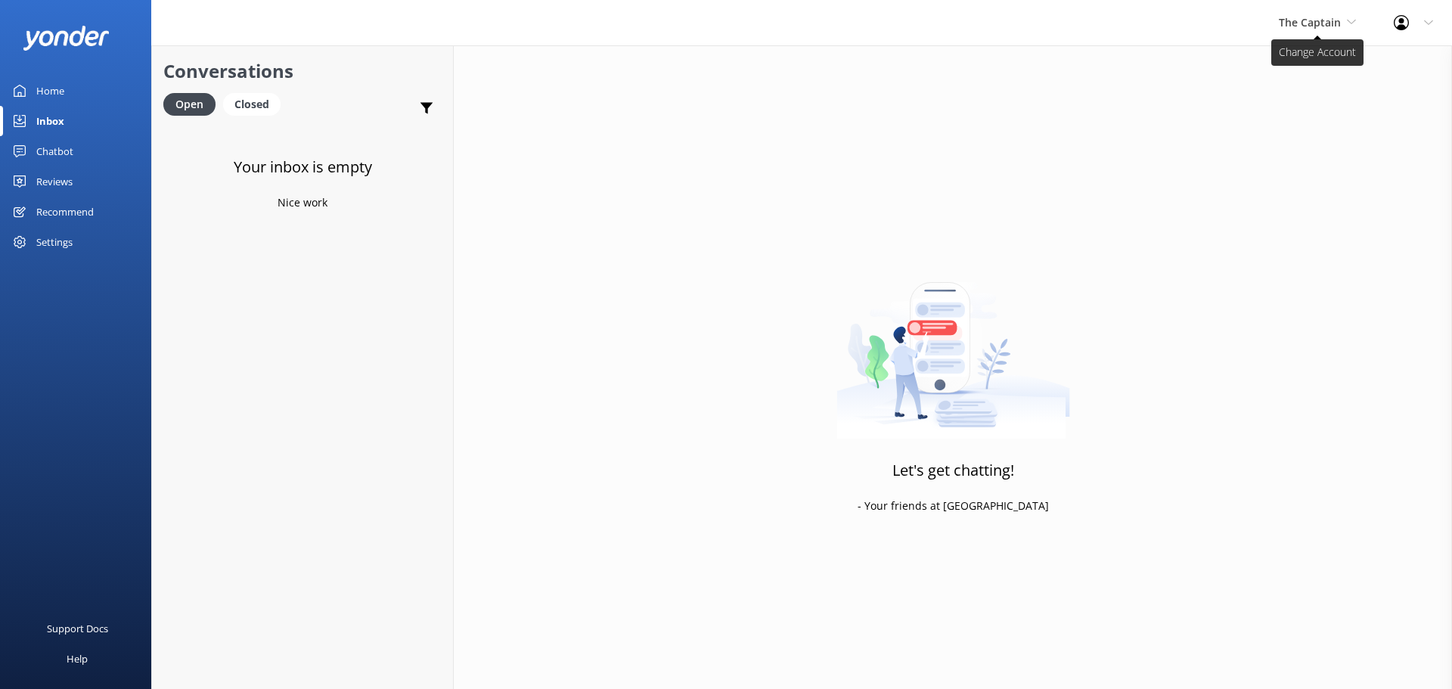
click at [1307, 25] on span "The Captain" at bounding box center [1310, 22] width 62 height 14
click at [1304, 60] on link "De [GEOGRAPHIC_DATA]" at bounding box center [1335, 63] width 151 height 36
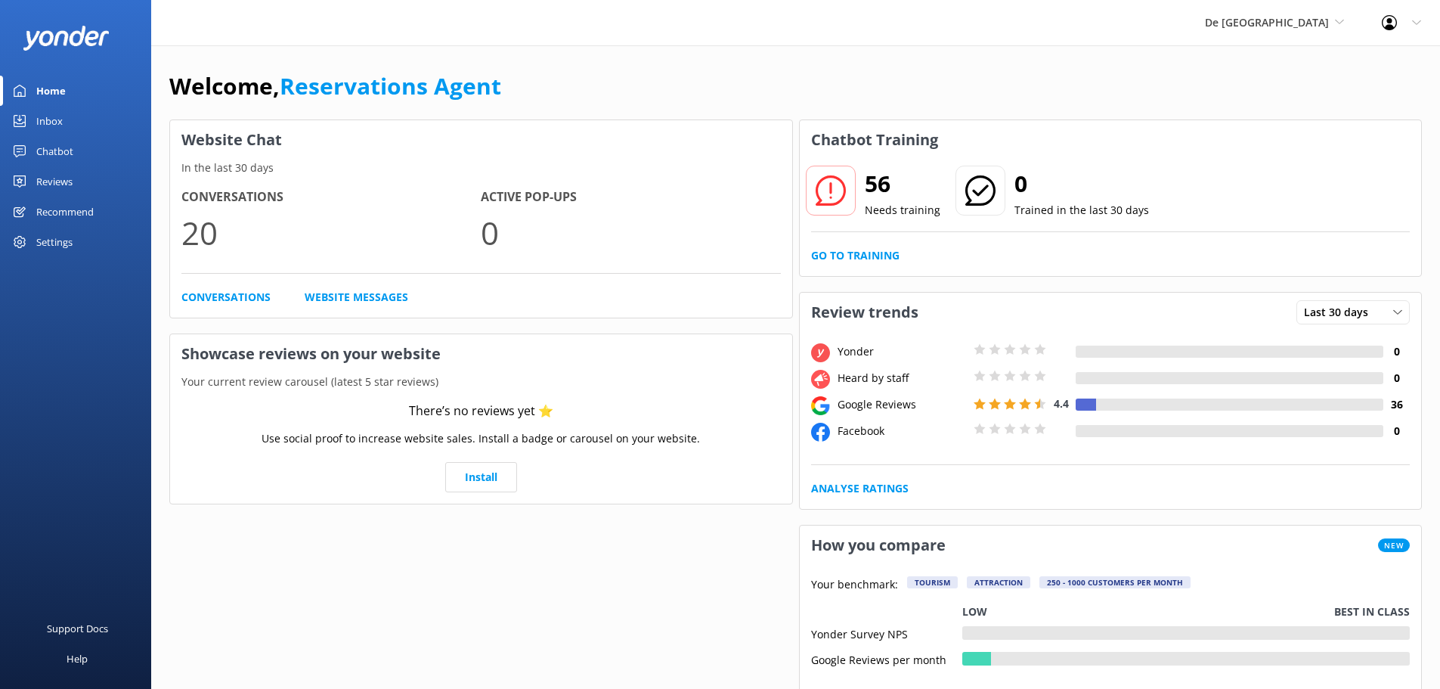
click at [57, 127] on div "Inbox" at bounding box center [49, 121] width 26 height 30
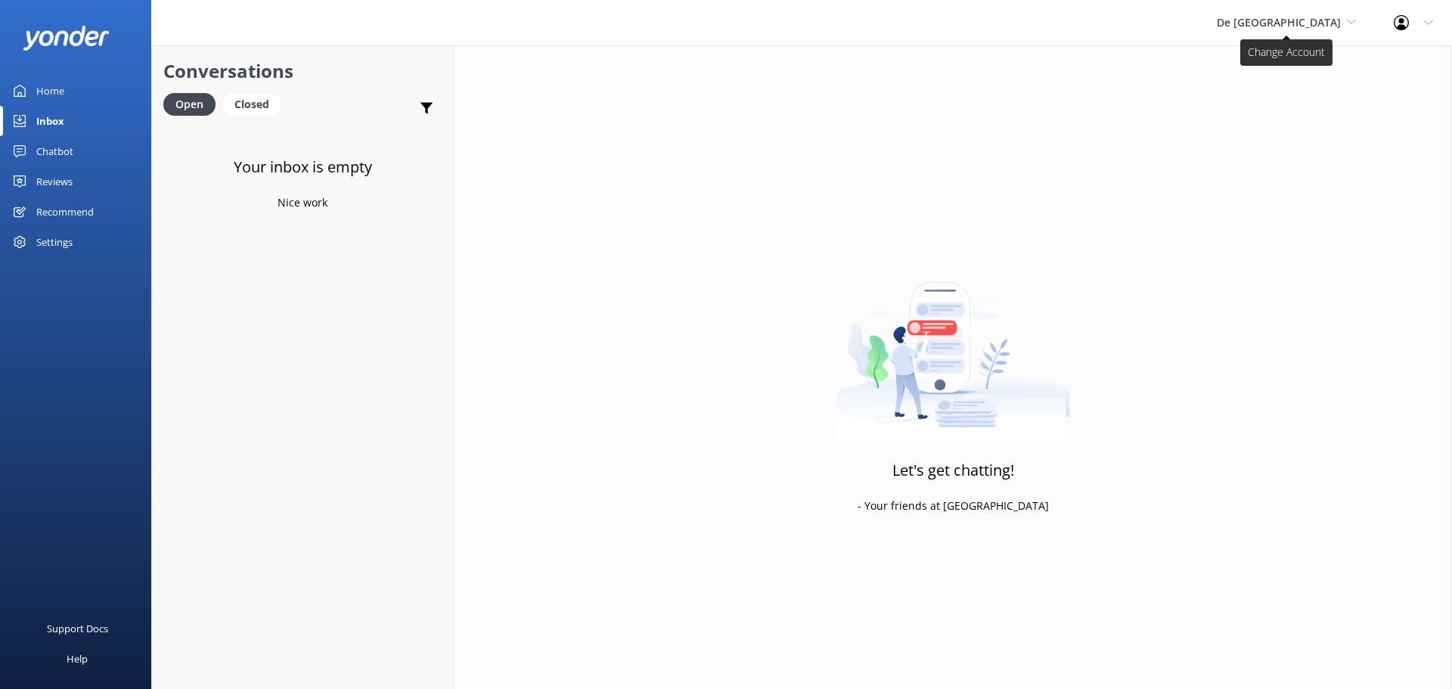
click at [1322, 27] on span "De [GEOGRAPHIC_DATA]" at bounding box center [1279, 22] width 124 height 14
click at [1324, 87] on link "Aruba's Activities Expert" at bounding box center [1273, 100] width 151 height 36
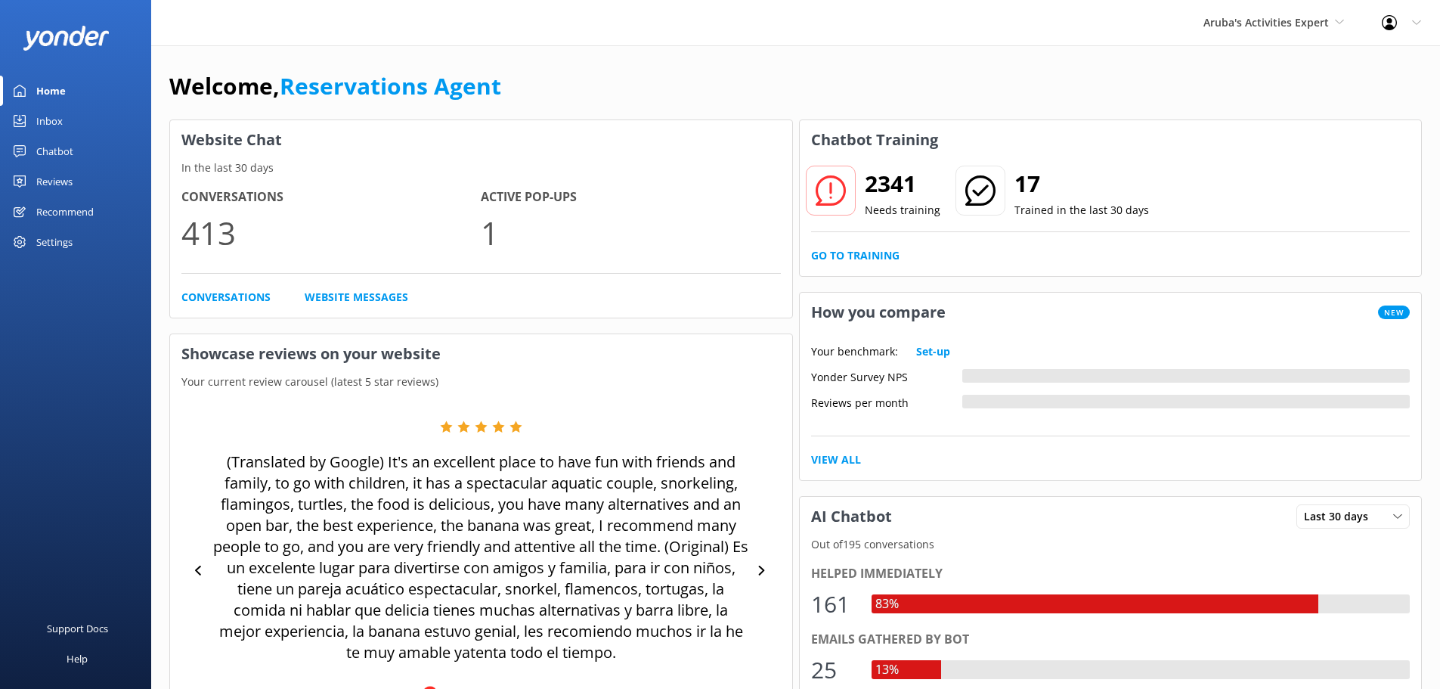
click at [62, 131] on div "Inbox" at bounding box center [49, 121] width 26 height 30
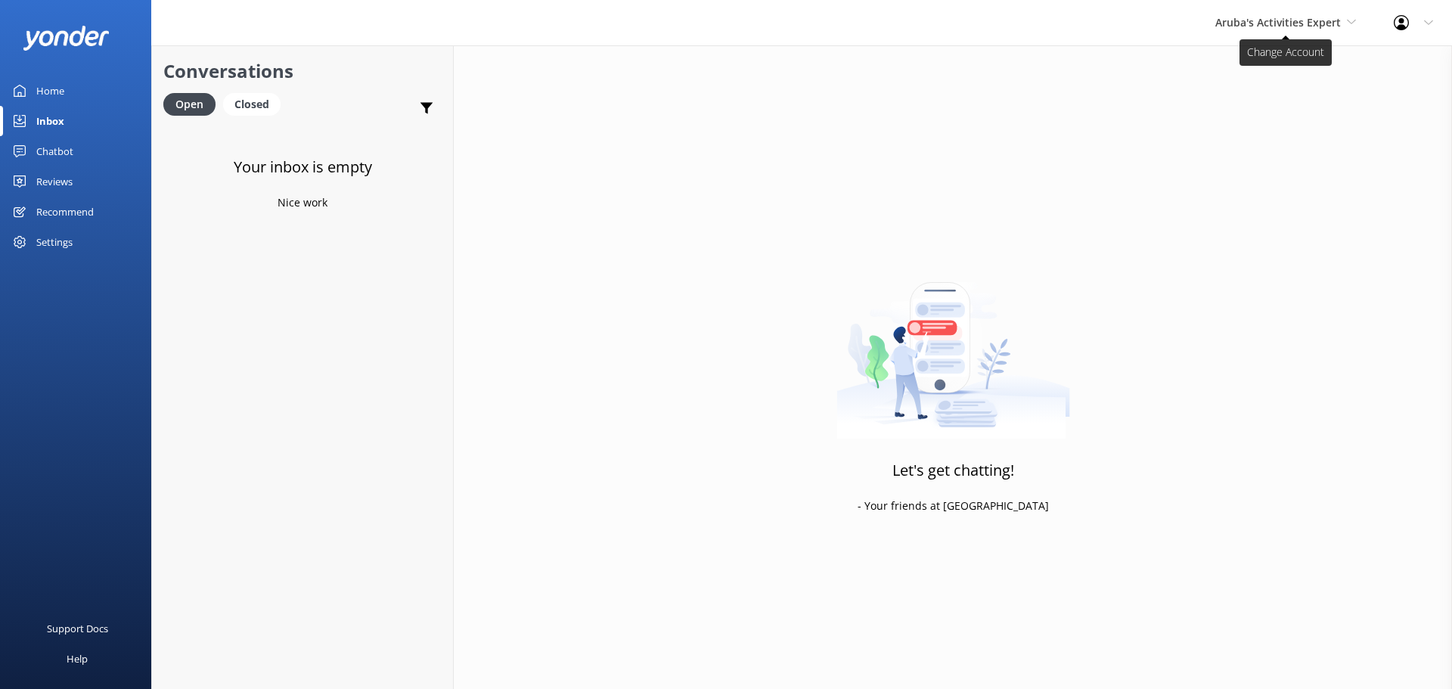
click at [1294, 17] on span "Aruba's Activities Expert" at bounding box center [1278, 22] width 126 height 14
click at [1261, 91] on link "Aruba's Activities Expert" at bounding box center [1271, 100] width 151 height 36
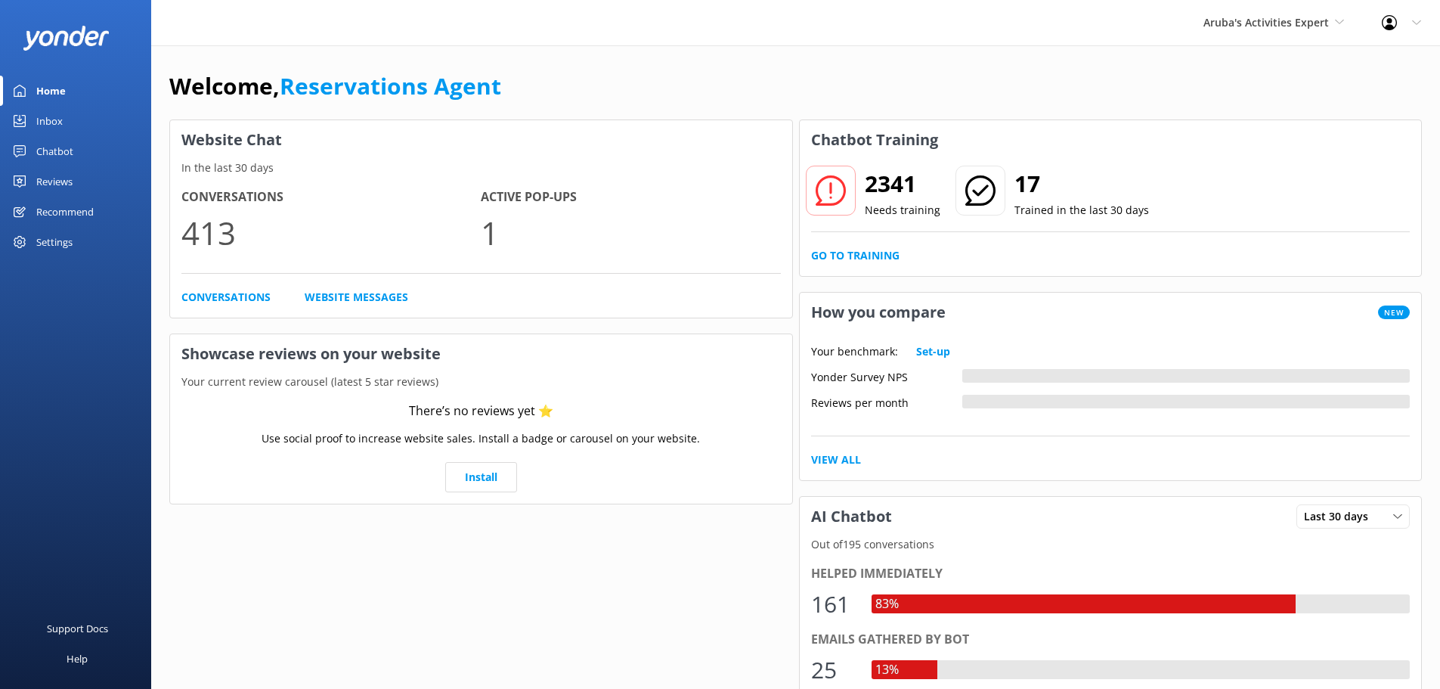
click at [78, 128] on link "Inbox" at bounding box center [75, 121] width 151 height 30
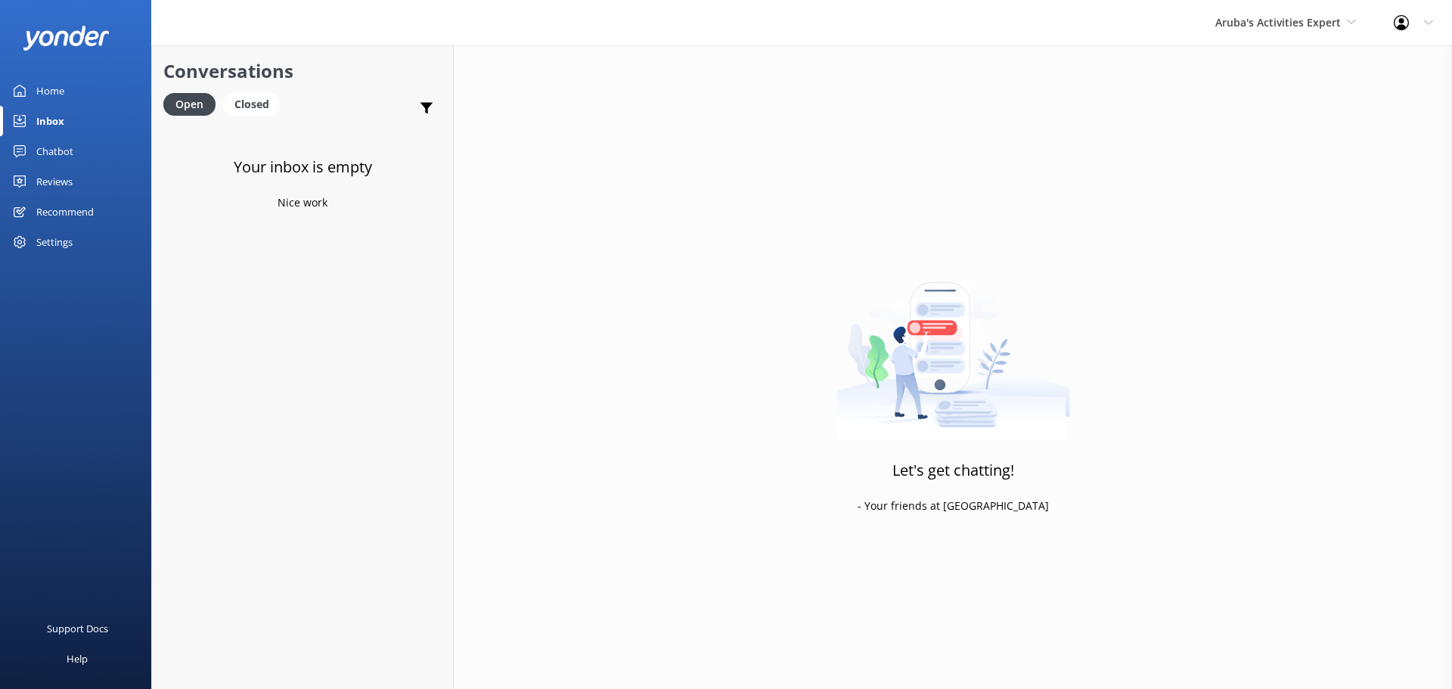
click at [1321, 42] on div "Aruba's Activities Expert [GEOGRAPHIC_DATA] [GEOGRAPHIC_DATA]'s Activities Expe…" at bounding box center [1285, 22] width 178 height 45
click at [1290, 130] on link "The Captain" at bounding box center [1271, 136] width 151 height 36
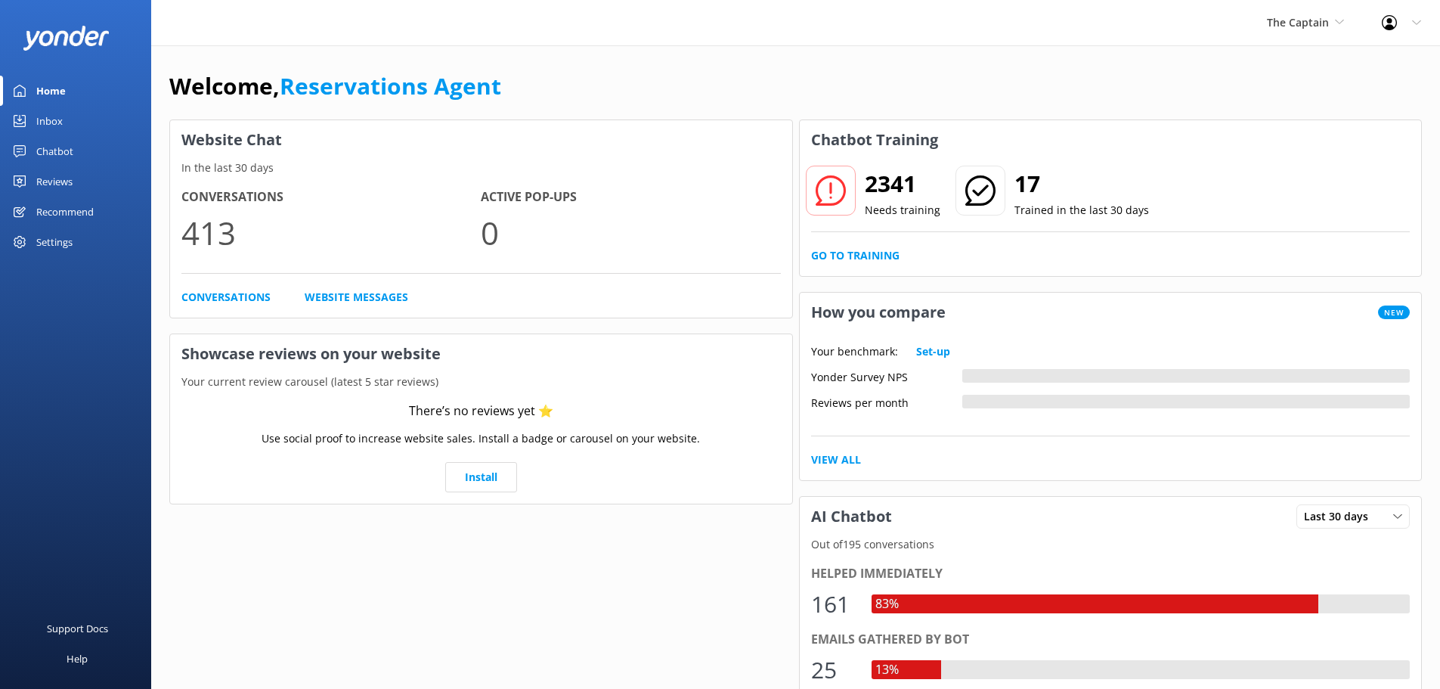
click at [64, 129] on link "Inbox" at bounding box center [75, 121] width 151 height 30
